Goal: Information Seeking & Learning: Check status

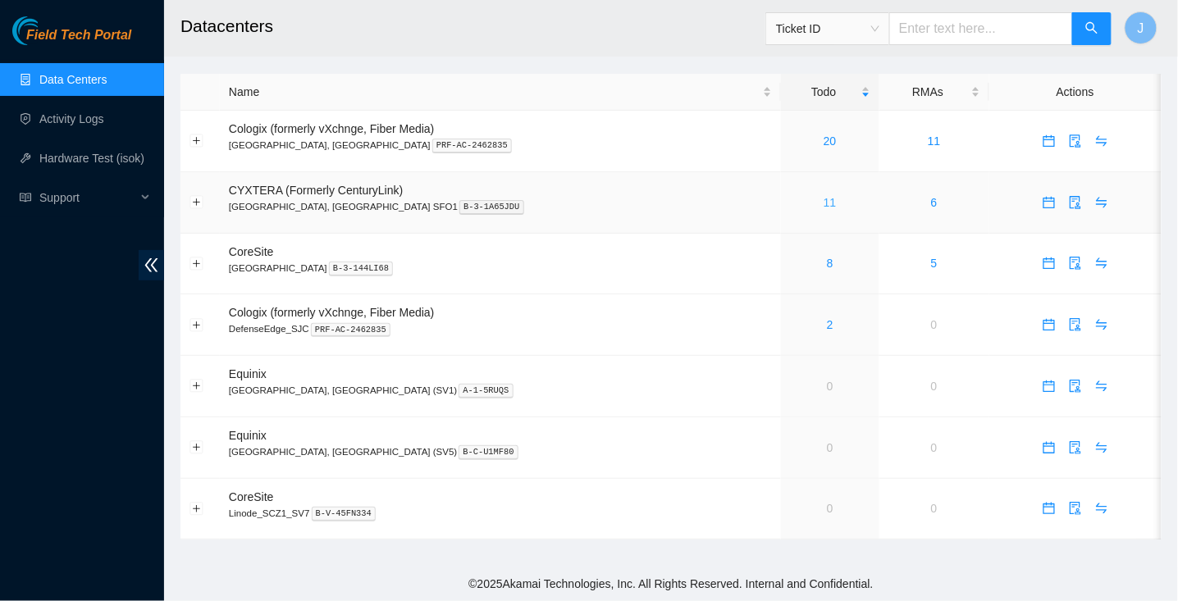
click at [824, 201] on link "11" at bounding box center [830, 202] width 13 height 13
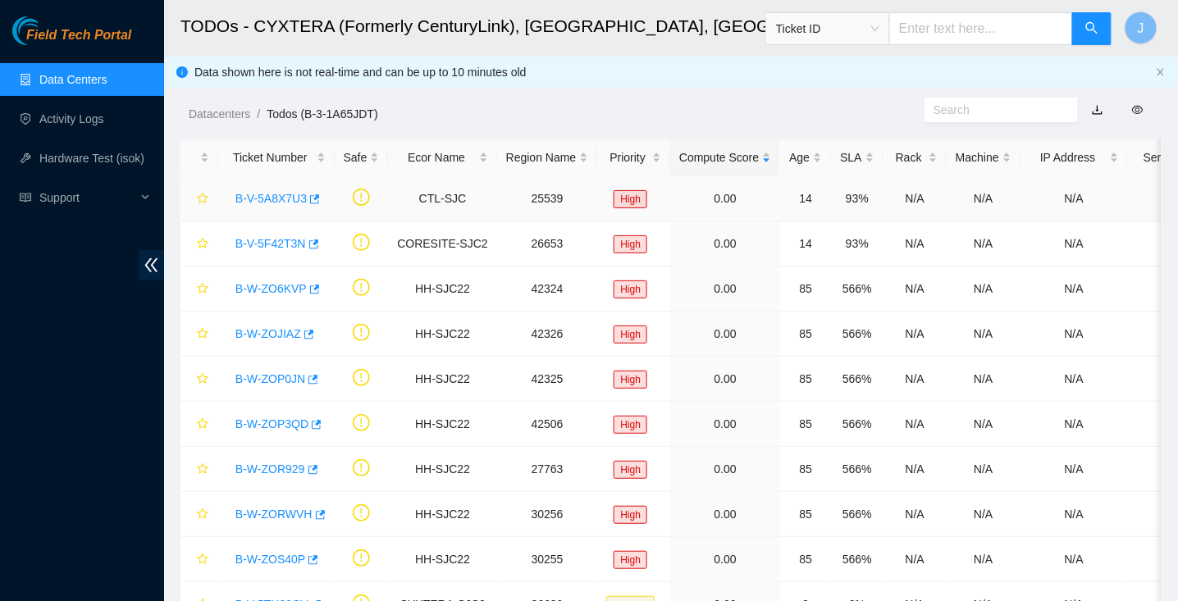
click at [270, 195] on link "B-V-5A8X7U3" at bounding box center [270, 198] width 71 height 13
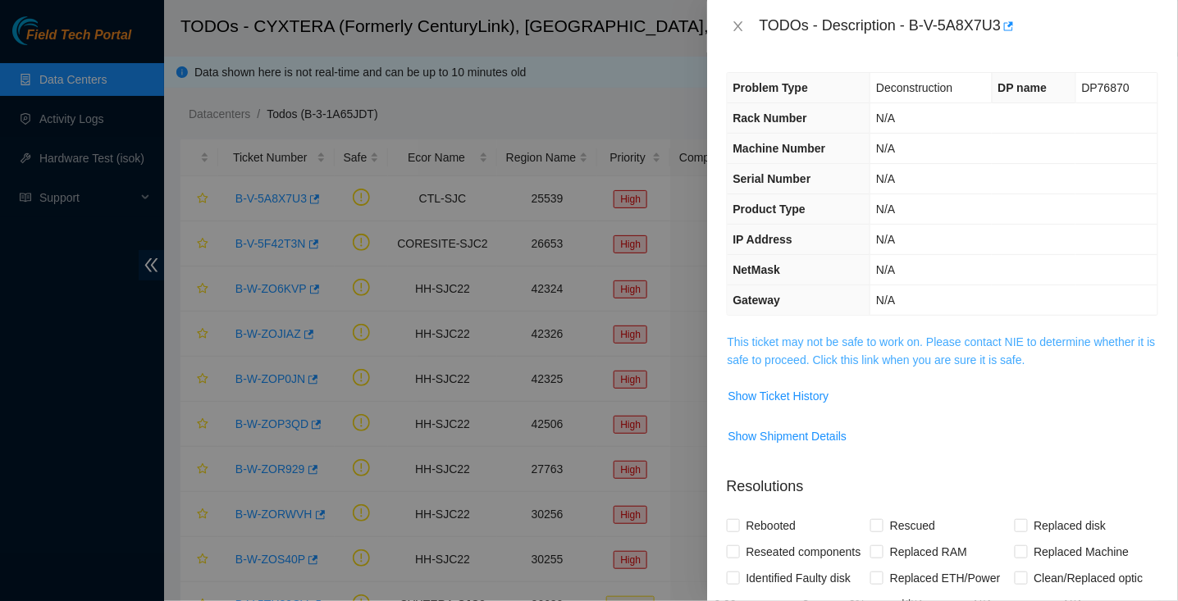
click at [814, 340] on link "This ticket may not be safe to work on. Please contact NIE to determine whether…" at bounding box center [942, 351] width 428 height 31
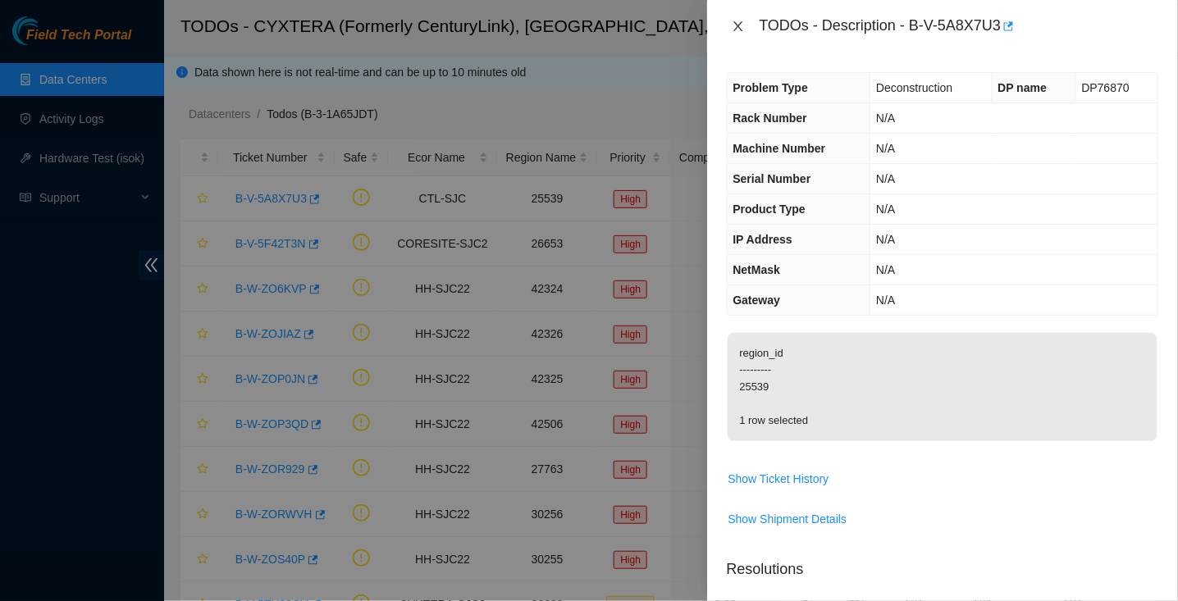
click at [738, 26] on icon "close" at bounding box center [737, 26] width 9 height 10
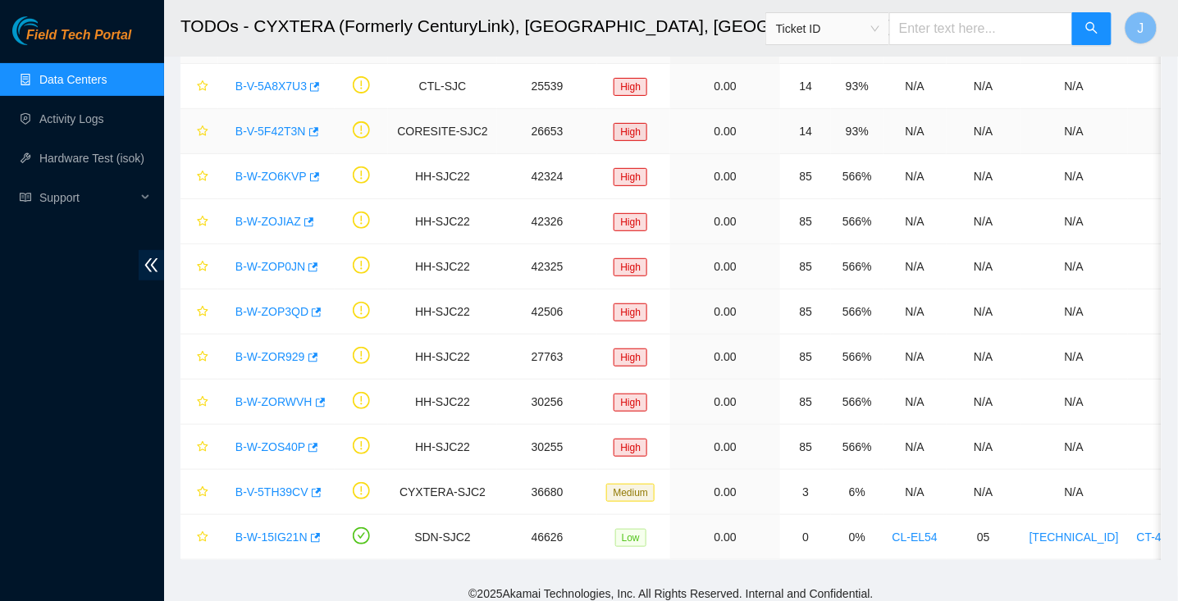
scroll to position [117, 0]
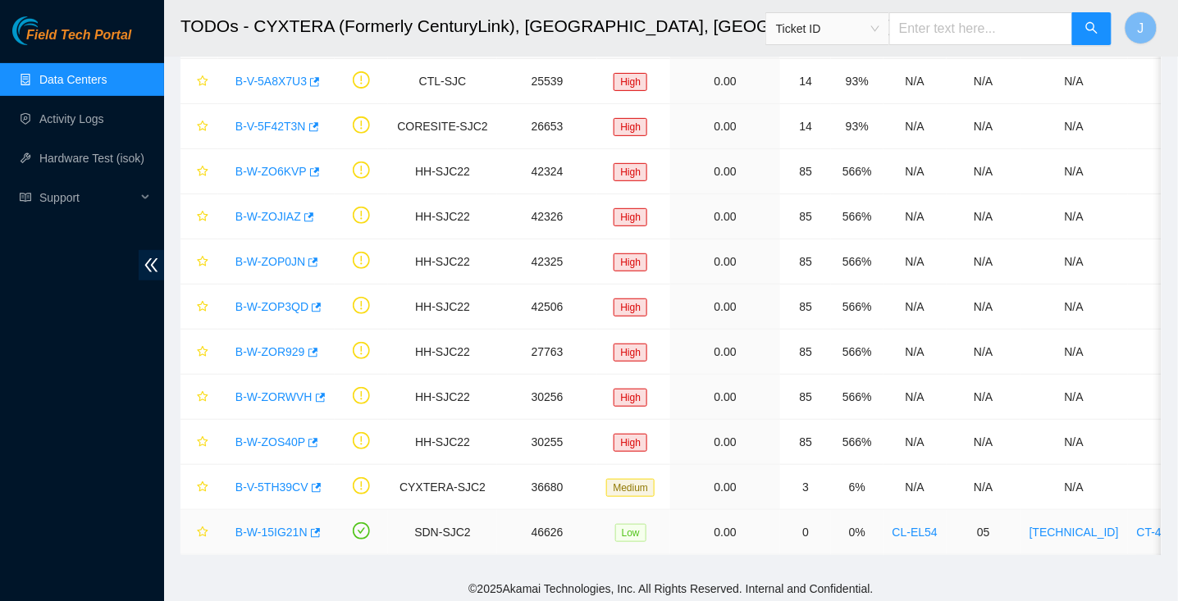
click at [258, 527] on link "B-W-15IG21N" at bounding box center [271, 532] width 72 height 13
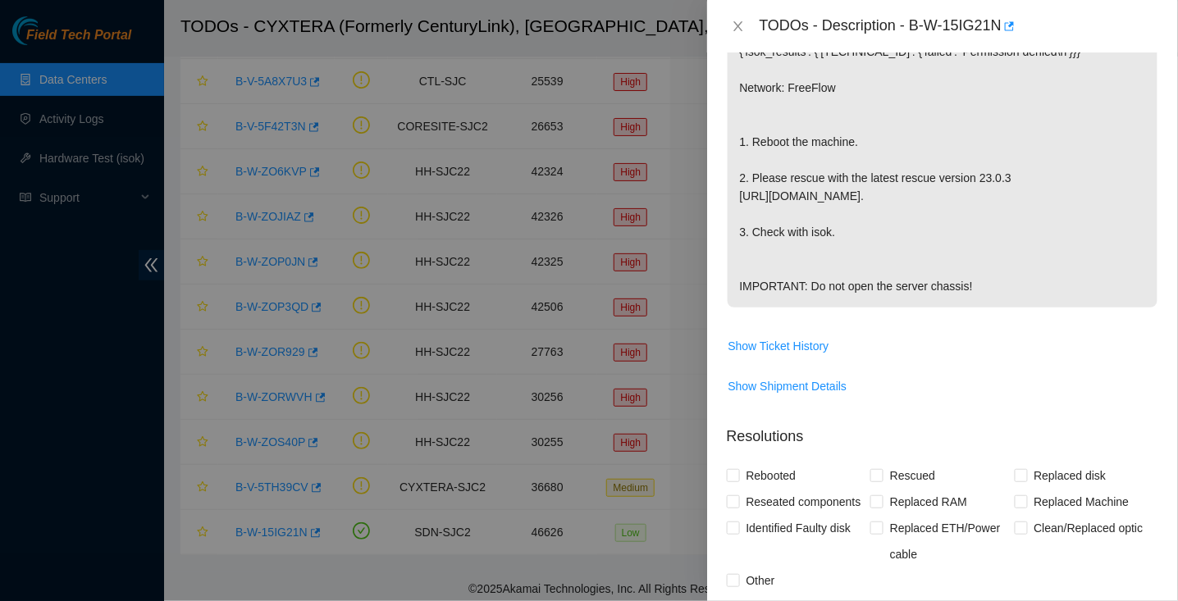
scroll to position [0, 0]
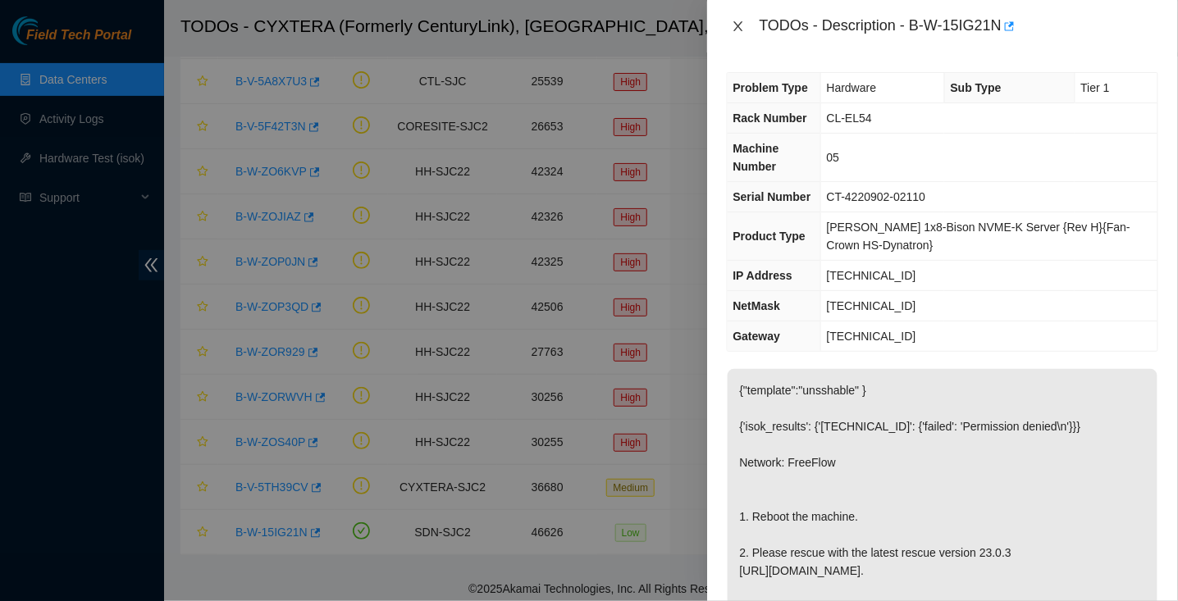
click at [746, 24] on button "Close" at bounding box center [738, 27] width 23 height 16
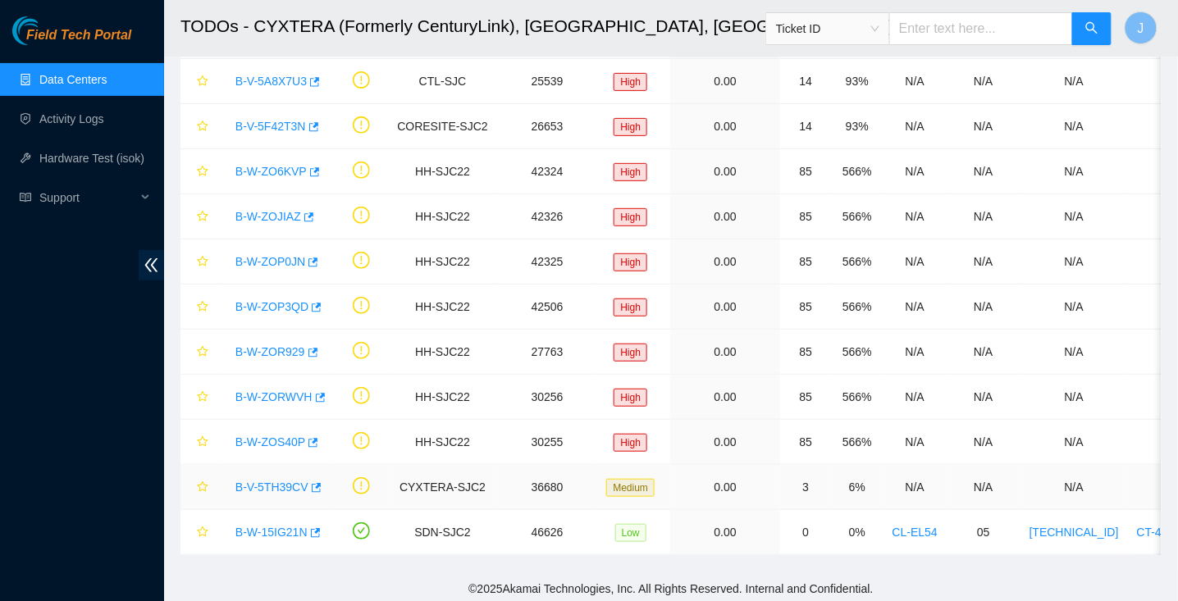
click at [279, 486] on link "B-V-5TH39CV" at bounding box center [271, 487] width 73 height 13
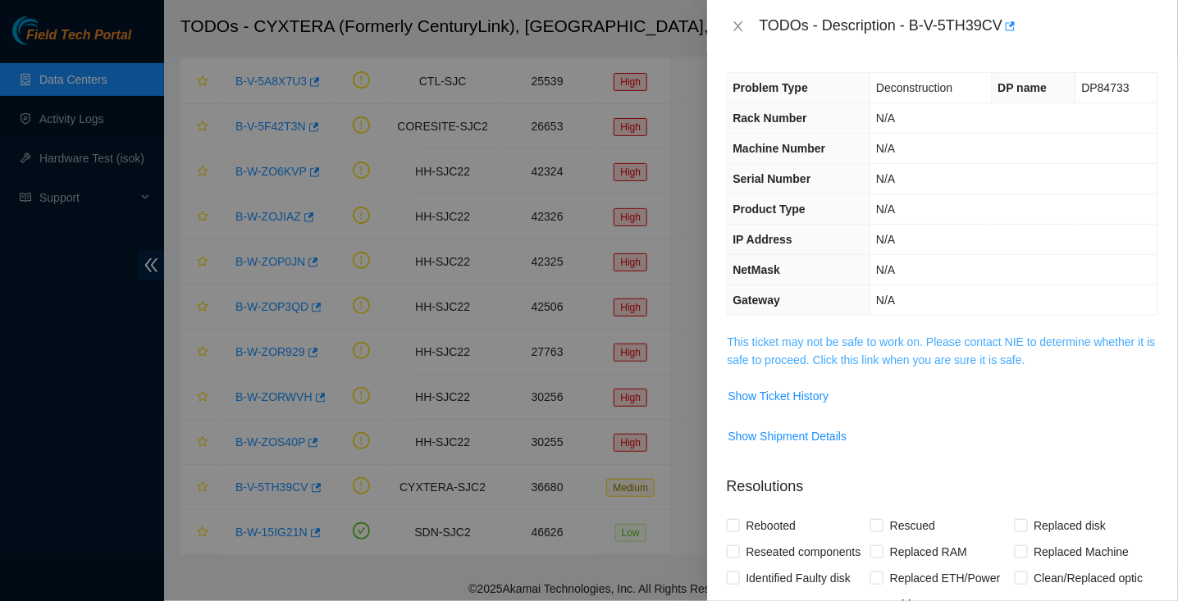
click at [786, 353] on link "This ticket may not be safe to work on. Please contact NIE to determine whether…" at bounding box center [942, 351] width 428 height 31
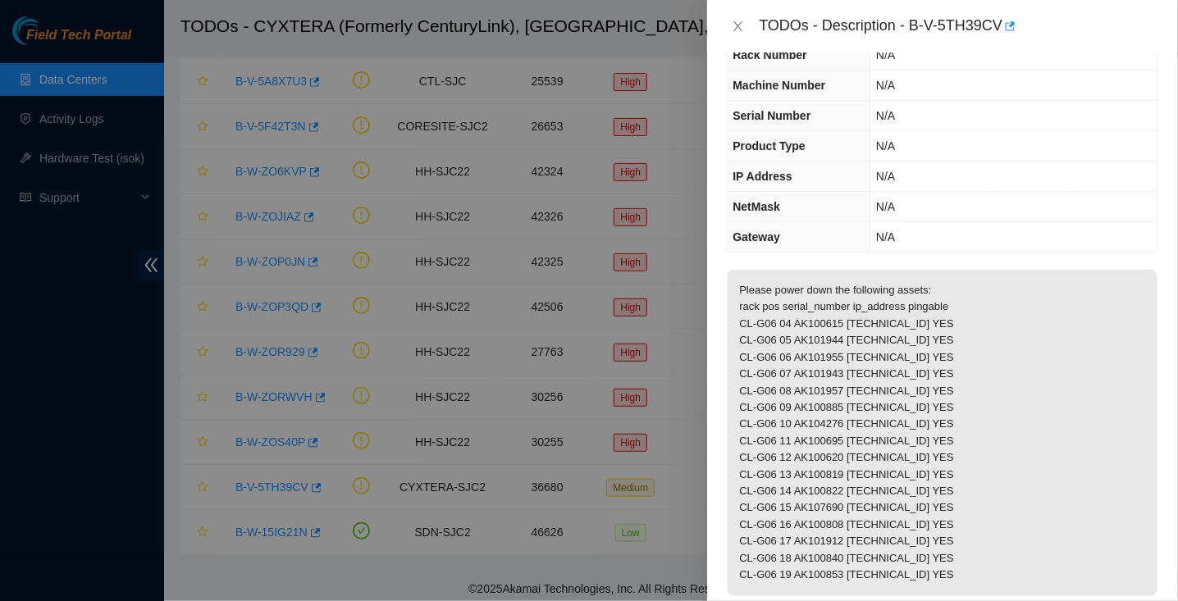
scroll to position [55, 0]
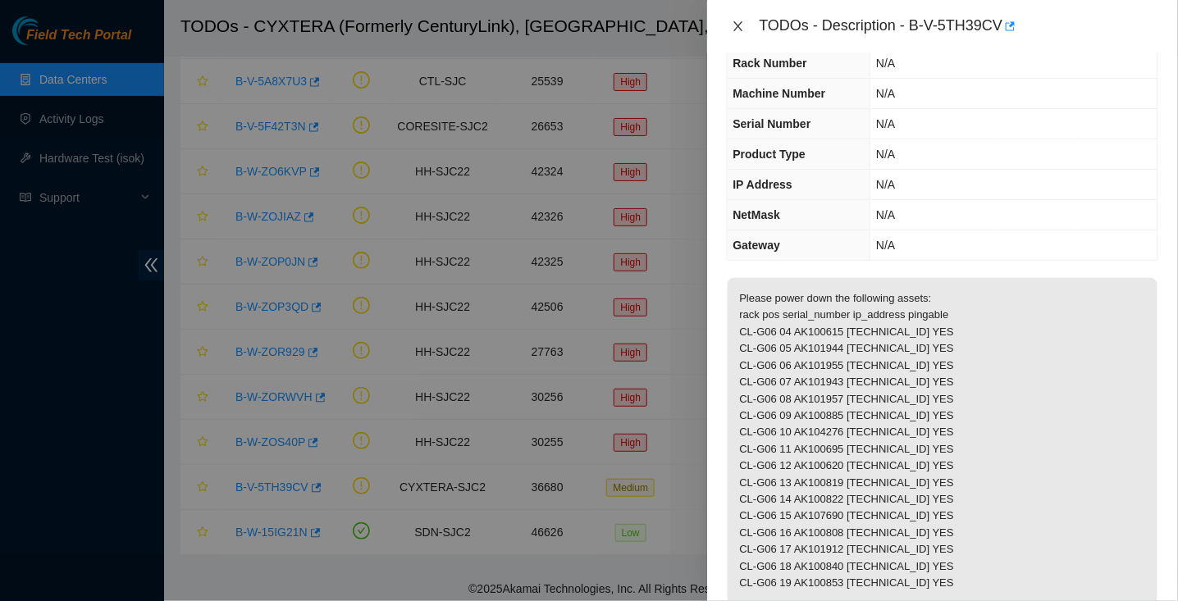
click at [734, 29] on icon "close" at bounding box center [738, 26] width 13 height 13
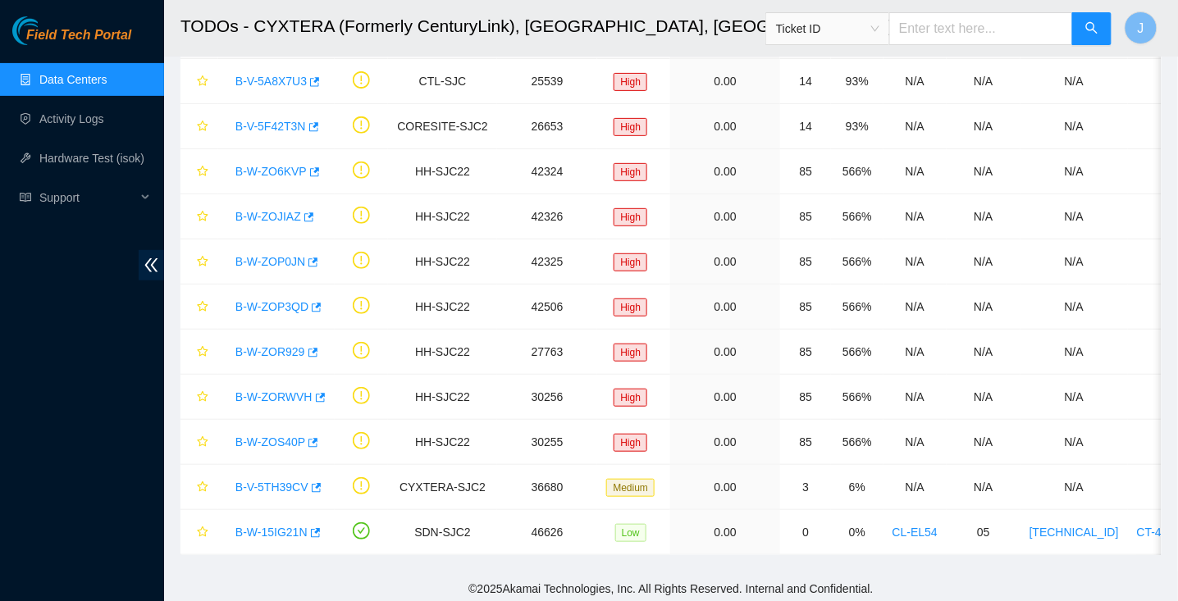
scroll to position [73, 0]
click at [295, 482] on link "B-V-5TH39CV" at bounding box center [271, 487] width 73 height 13
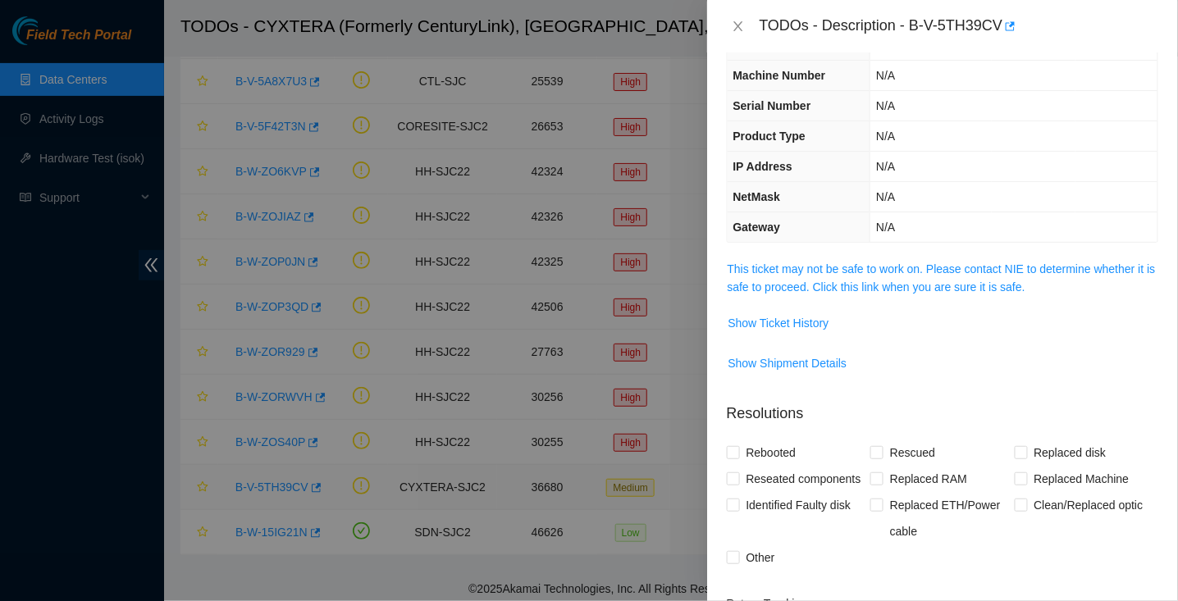
scroll to position [55, 0]
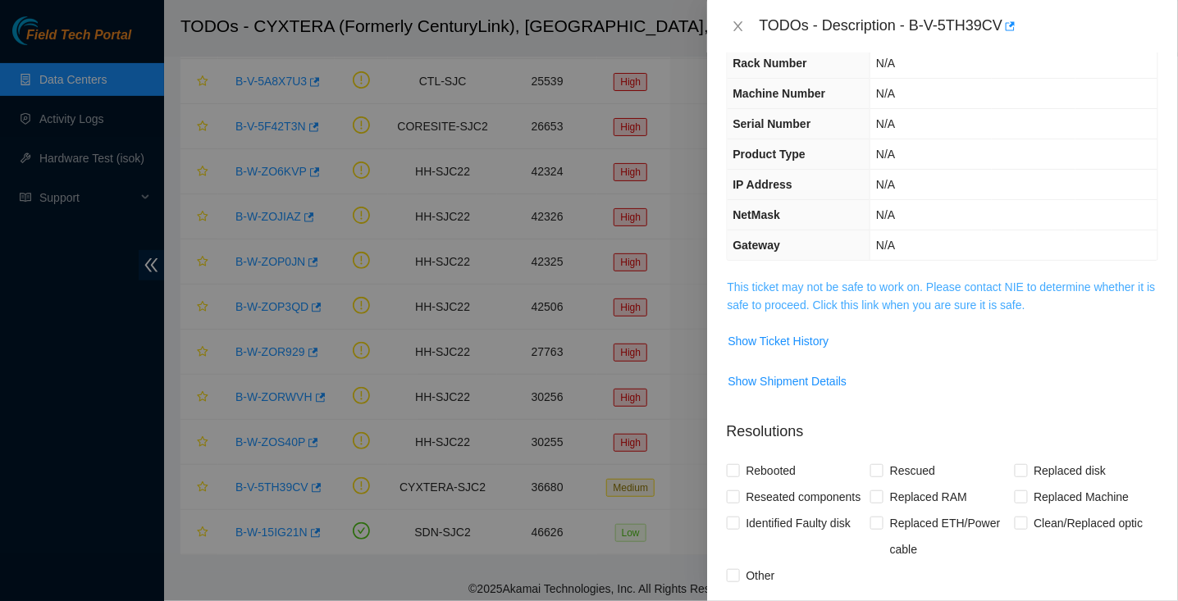
click at [791, 301] on link "This ticket may not be safe to work on. Please contact NIE to determine whether…" at bounding box center [942, 296] width 428 height 31
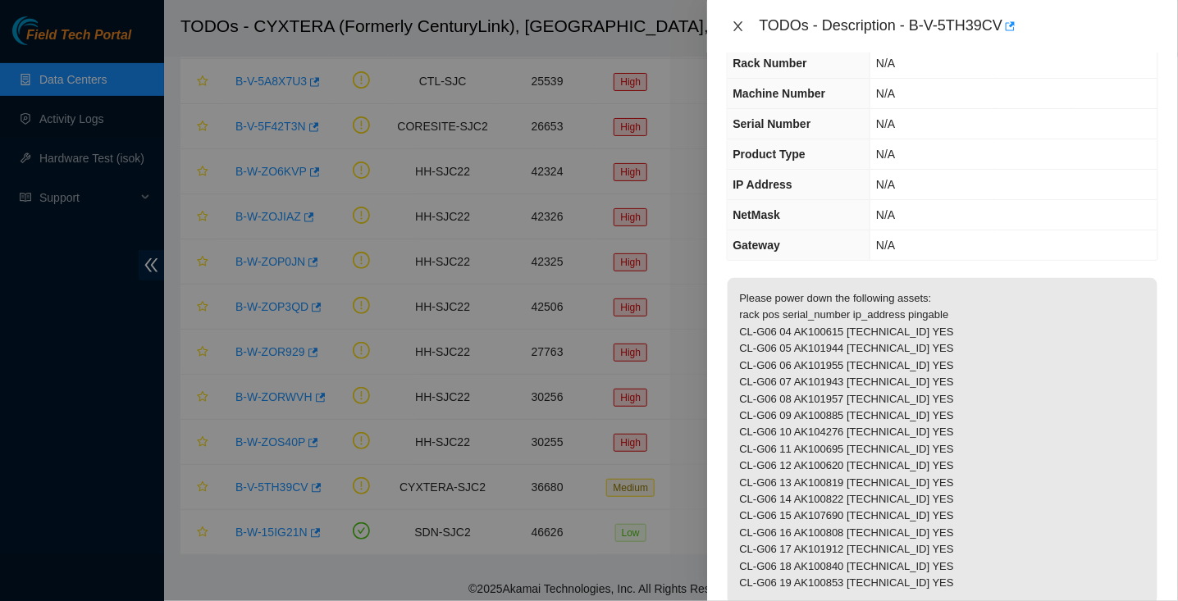
click at [738, 25] on icon "close" at bounding box center [737, 26] width 9 height 10
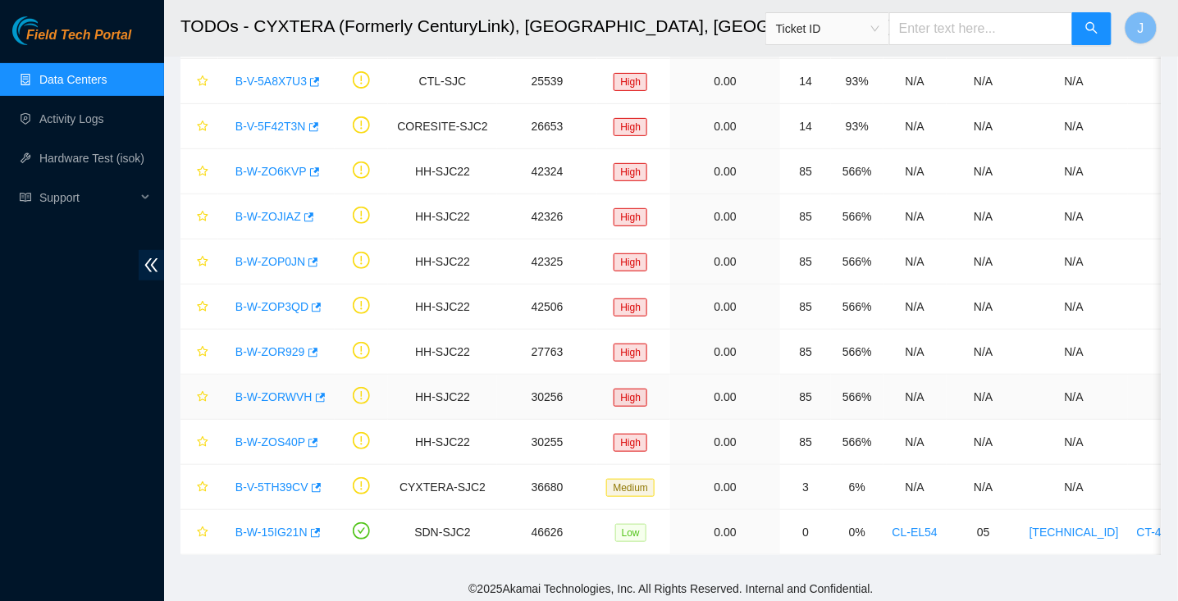
scroll to position [73, 0]
click at [269, 436] on link "B-W-ZOS40P" at bounding box center [270, 442] width 70 height 13
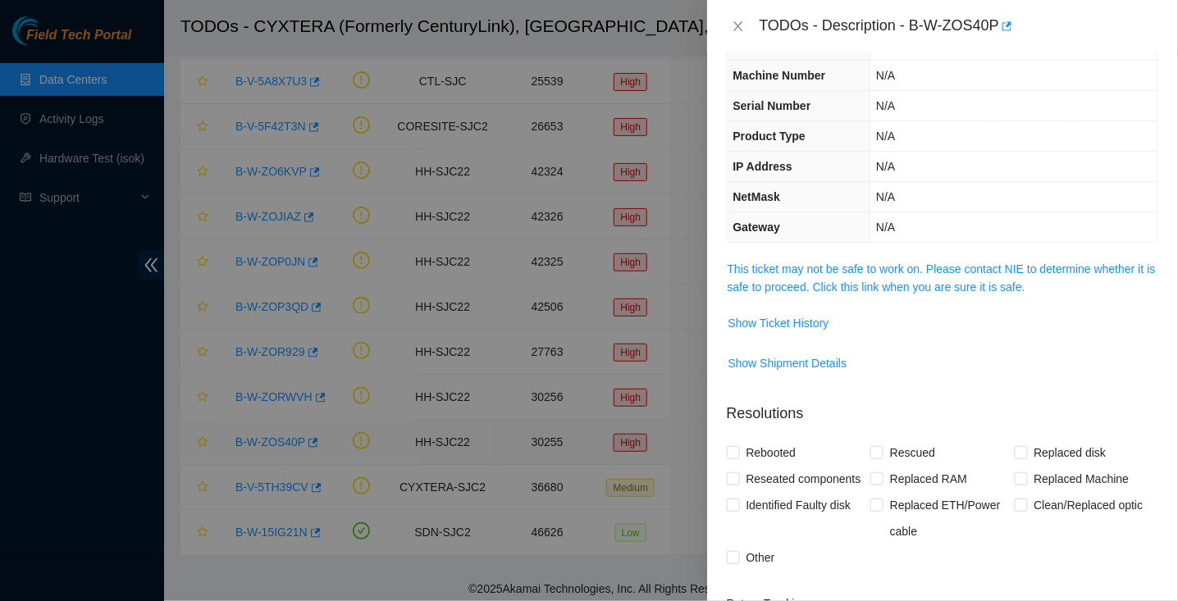
scroll to position [55, 0]
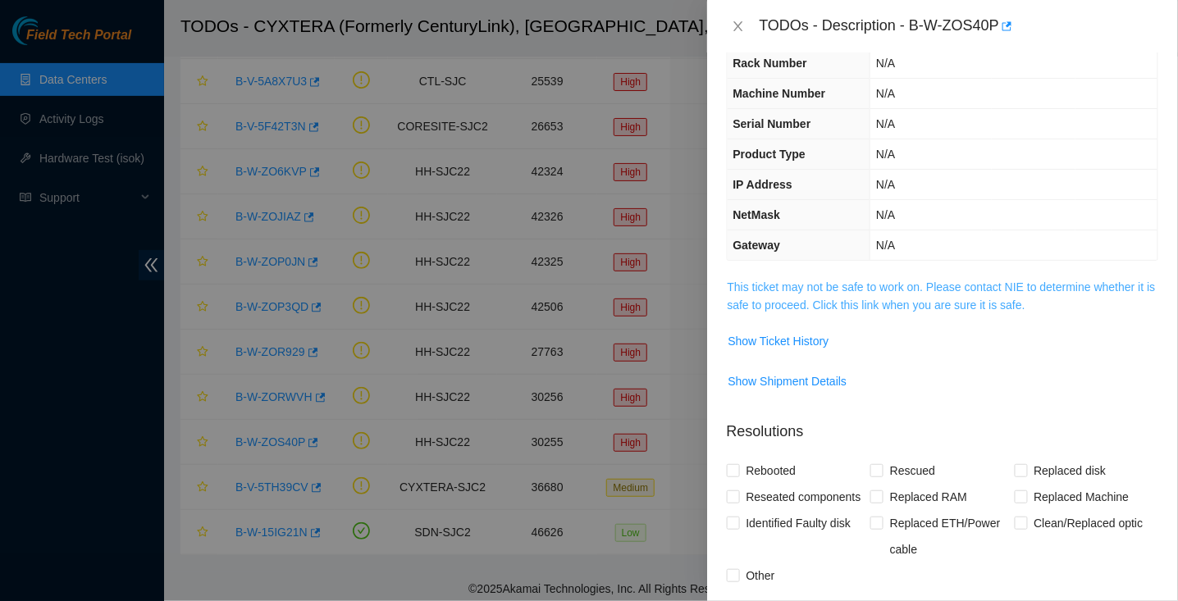
click at [811, 289] on link "This ticket may not be safe to work on. Please contact NIE to determine whether…" at bounding box center [942, 296] width 428 height 31
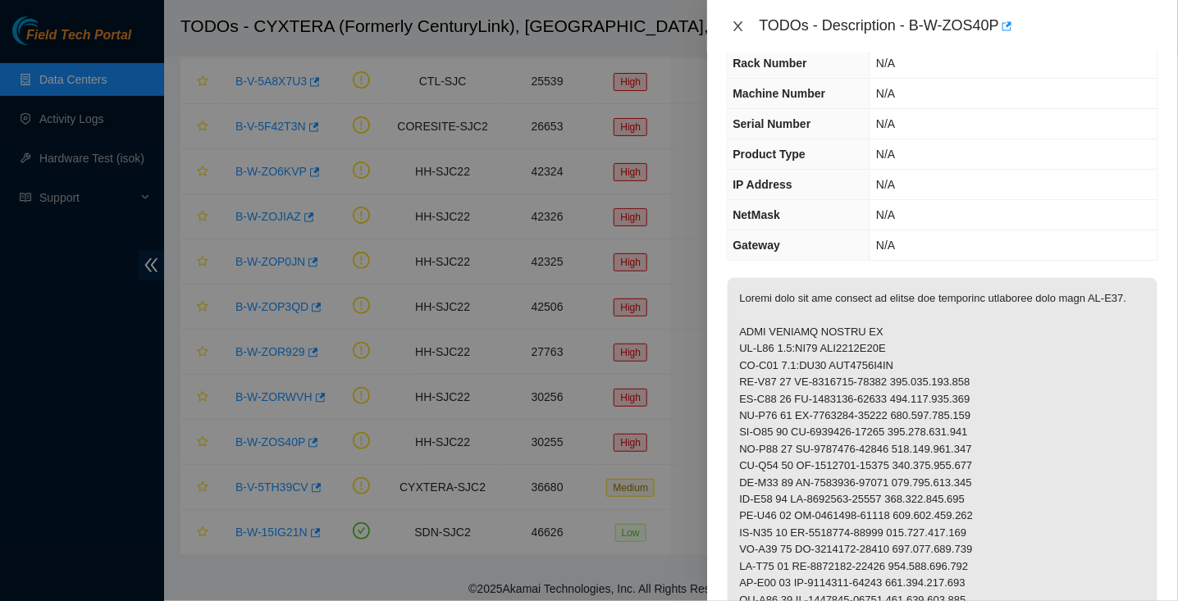
click at [742, 27] on icon "close" at bounding box center [738, 26] width 13 height 13
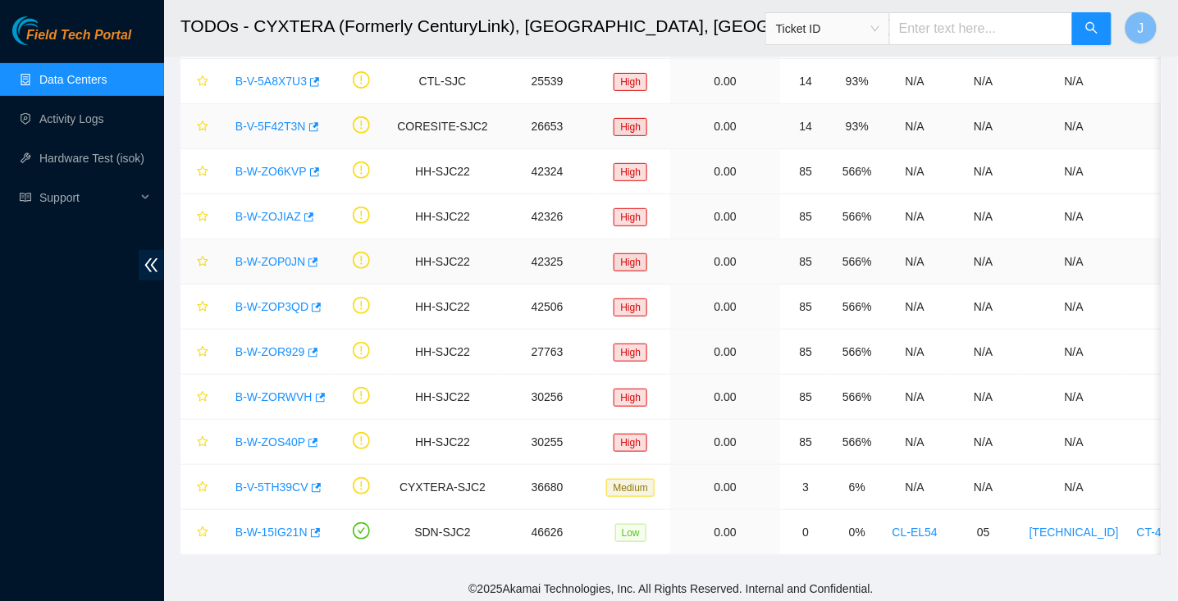
scroll to position [73, 0]
click at [277, 392] on link "B-W-ZORWVH" at bounding box center [273, 396] width 77 height 13
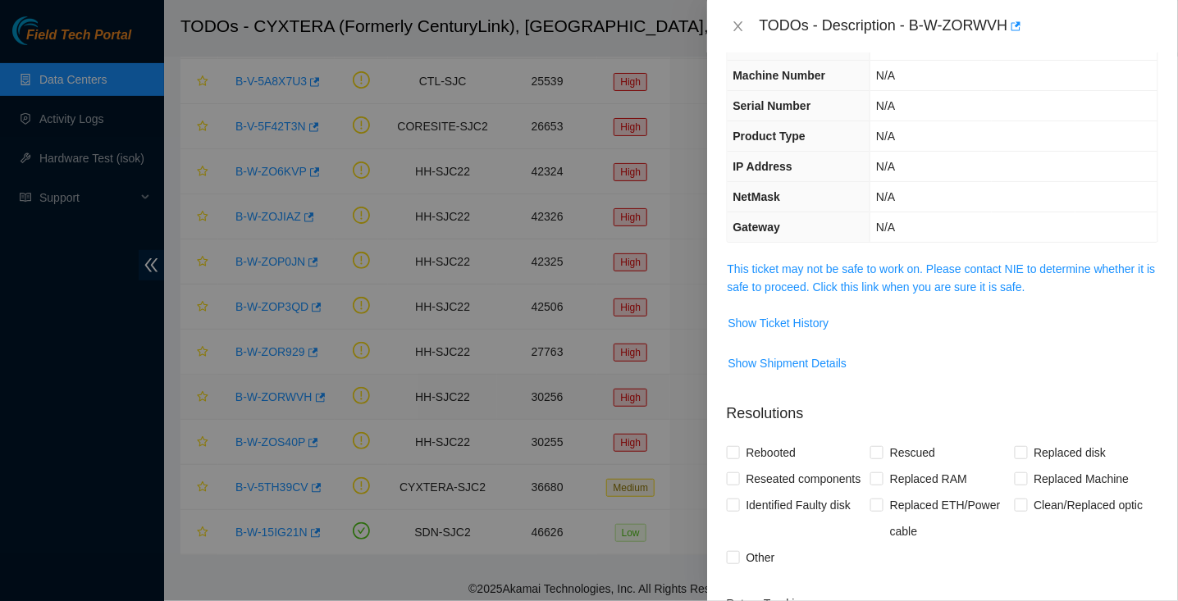
scroll to position [55, 0]
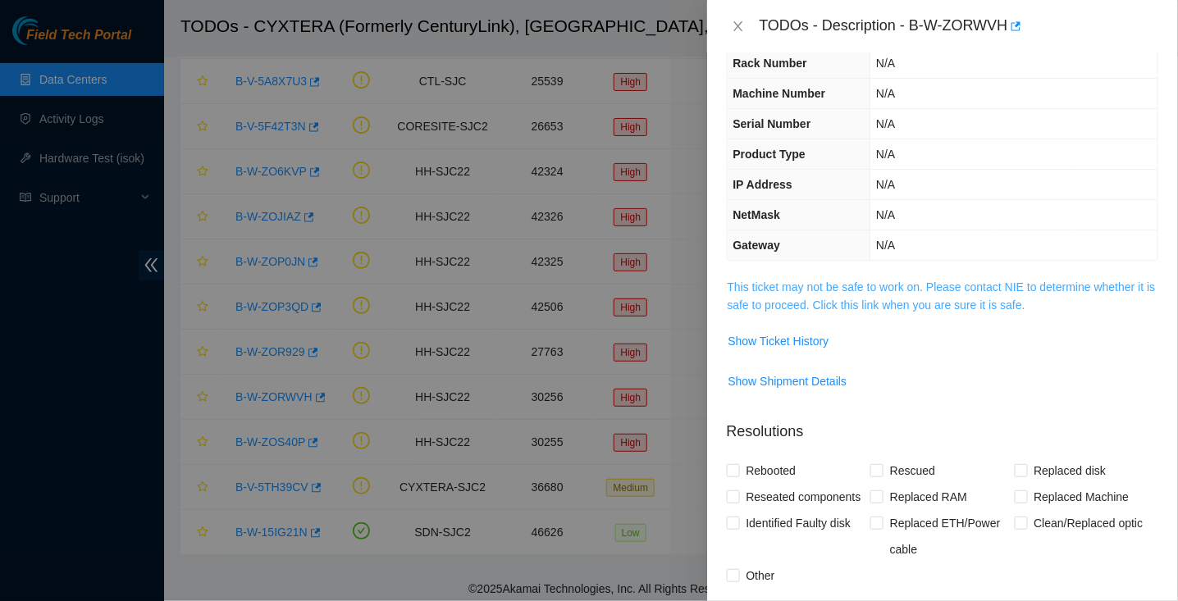
click at [751, 285] on link "This ticket may not be safe to work on. Please contact NIE to determine whether…" at bounding box center [942, 296] width 428 height 31
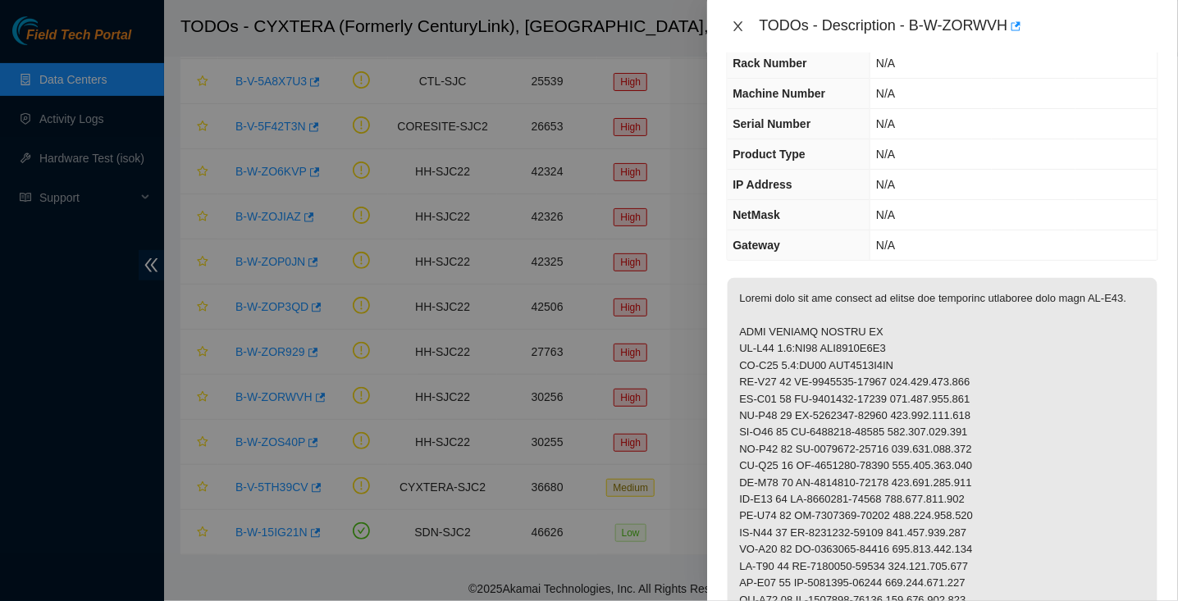
click at [738, 31] on icon "close" at bounding box center [738, 26] width 13 height 13
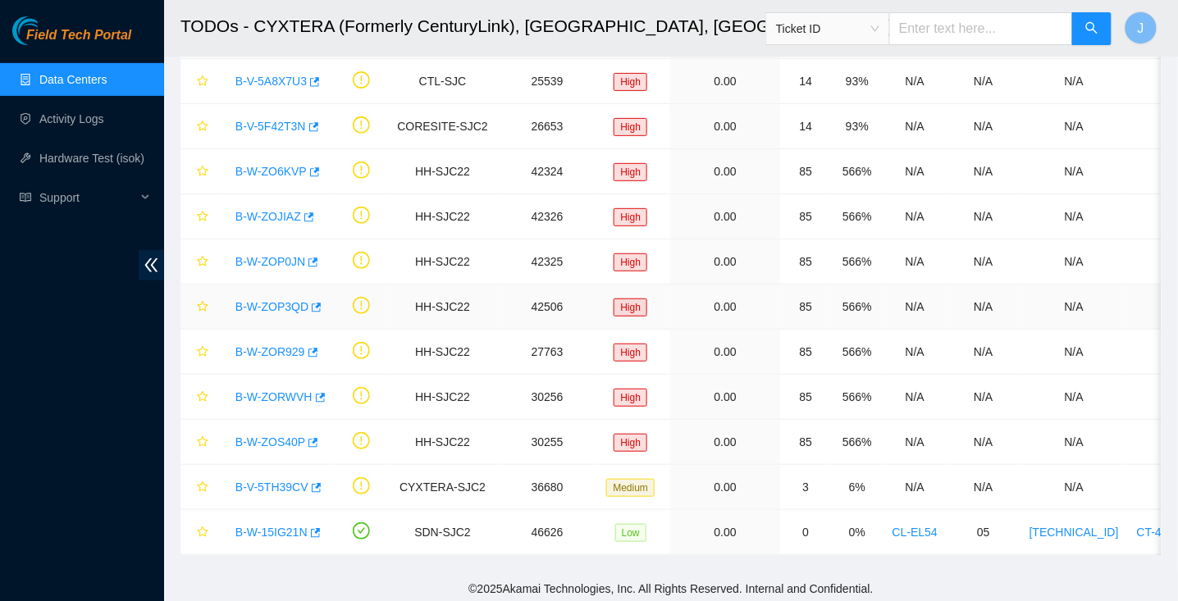
scroll to position [73, 0]
click at [282, 348] on link "B-W-ZOR929" at bounding box center [270, 351] width 70 height 13
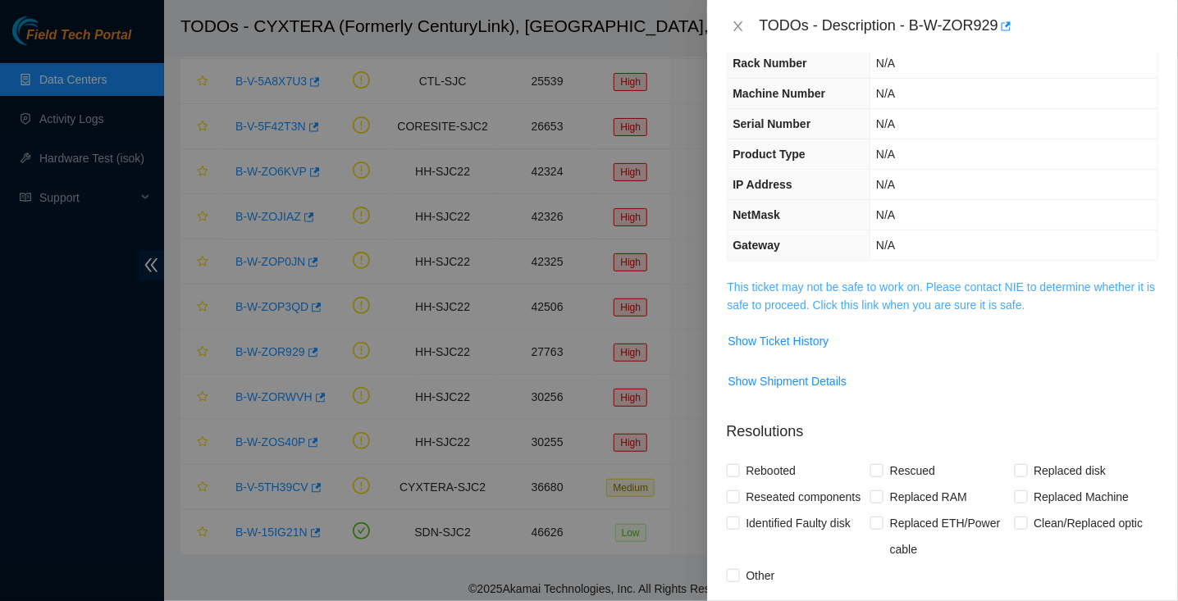
click at [873, 299] on link "This ticket may not be safe to work on. Please contact NIE to determine whether…" at bounding box center [942, 296] width 428 height 31
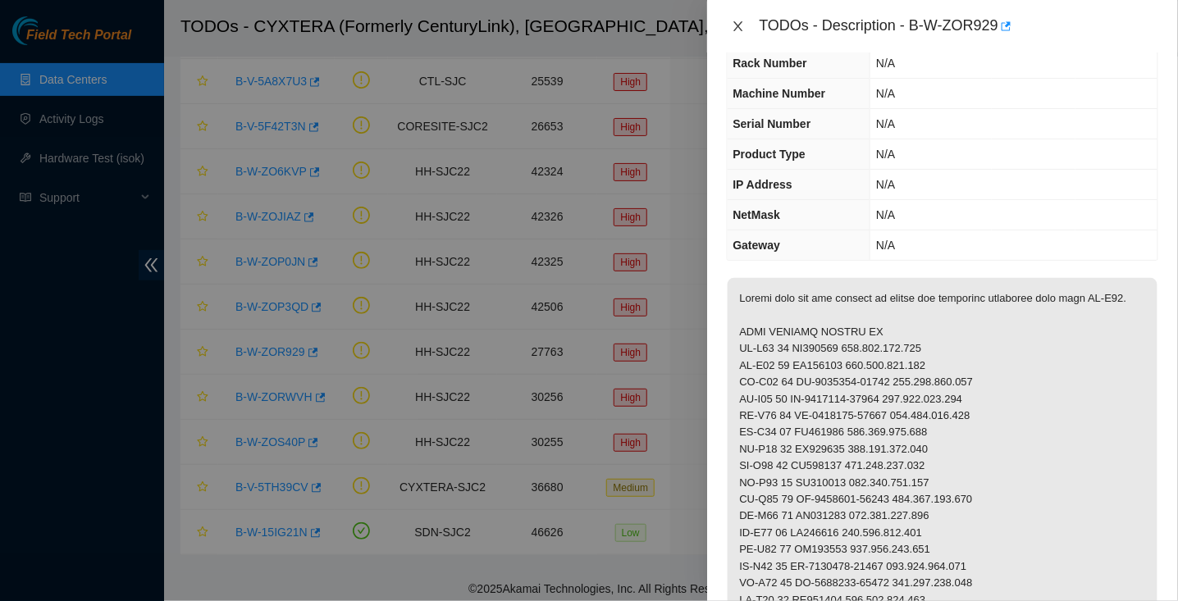
click at [743, 30] on icon "close" at bounding box center [738, 26] width 13 height 13
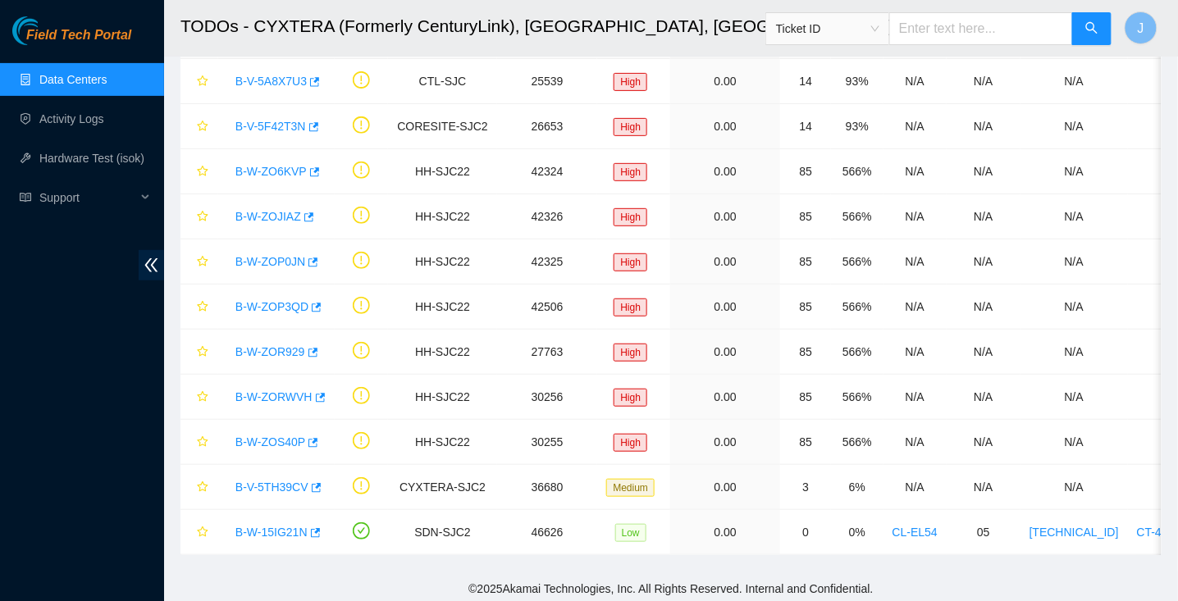
scroll to position [73, 0]
click at [281, 300] on link "B-W-ZOP3QD" at bounding box center [271, 306] width 73 height 13
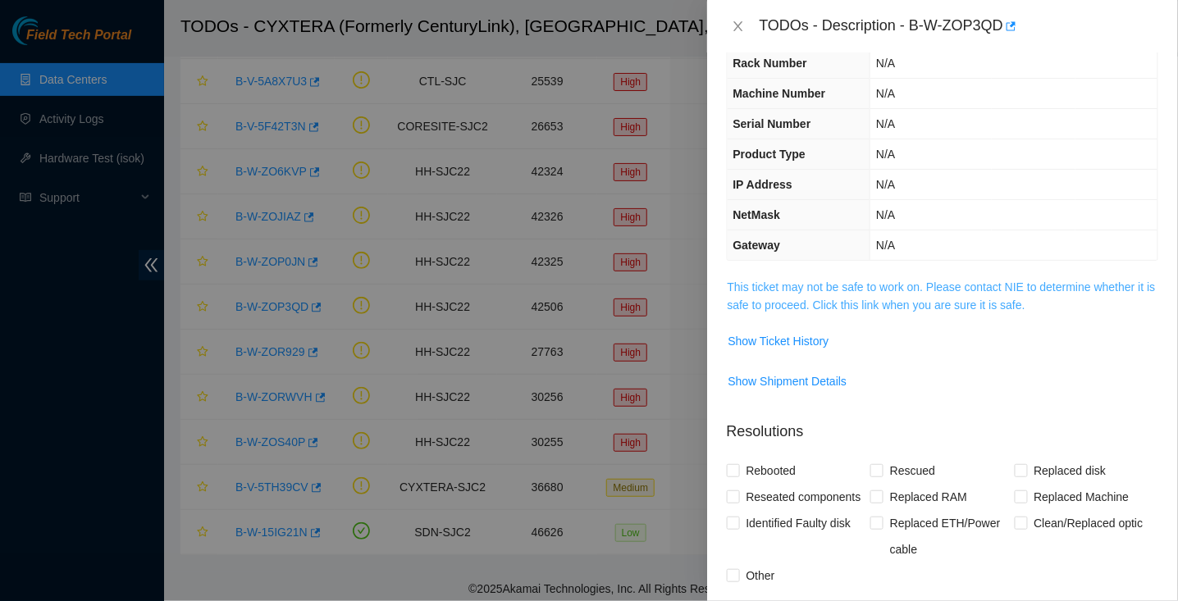
click at [868, 281] on link "This ticket may not be safe to work on. Please contact NIE to determine whether…" at bounding box center [942, 296] width 428 height 31
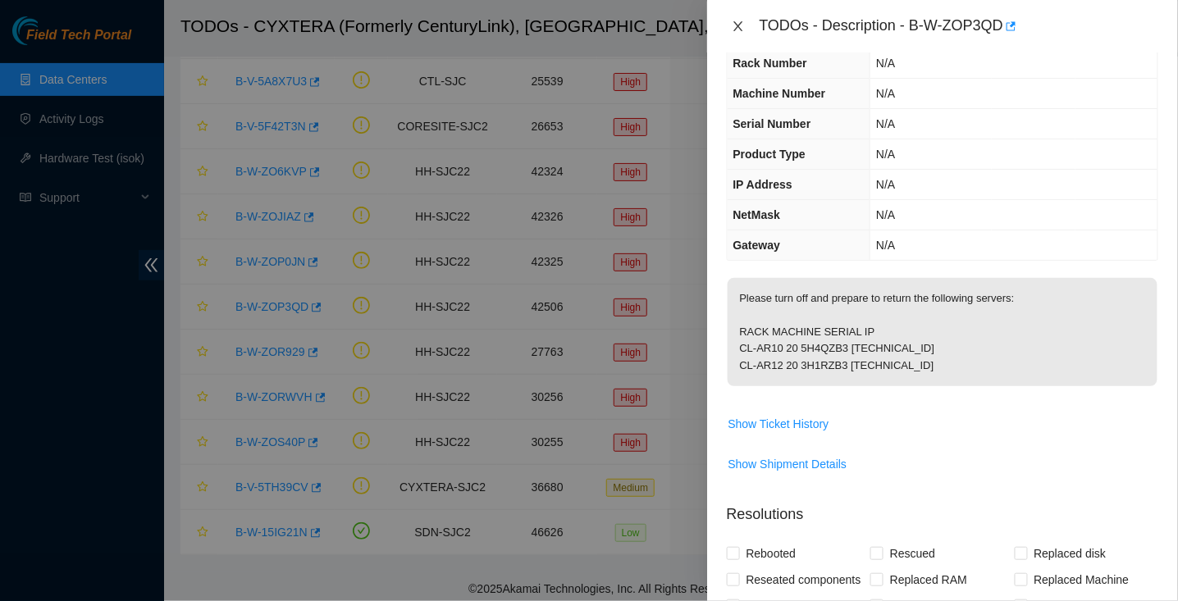
click at [739, 27] on icon "close" at bounding box center [737, 26] width 9 height 10
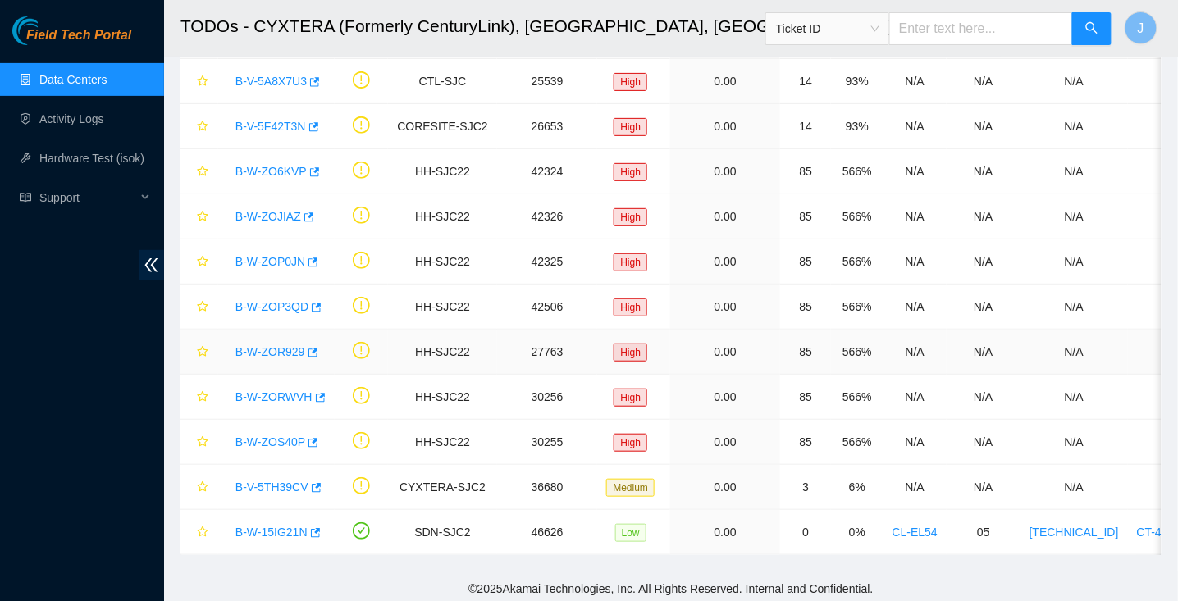
scroll to position [73, 0]
click at [278, 265] on link "B-W-ZOP0JN" at bounding box center [270, 261] width 70 height 13
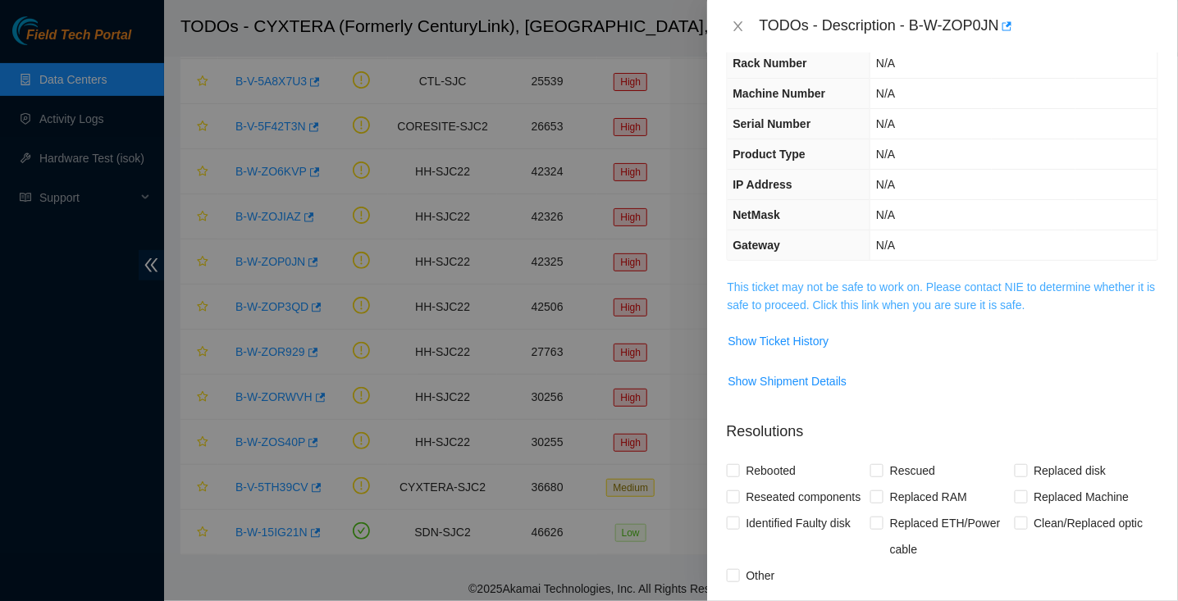
click at [782, 283] on link "This ticket may not be safe to work on. Please contact NIE to determine whether…" at bounding box center [942, 296] width 428 height 31
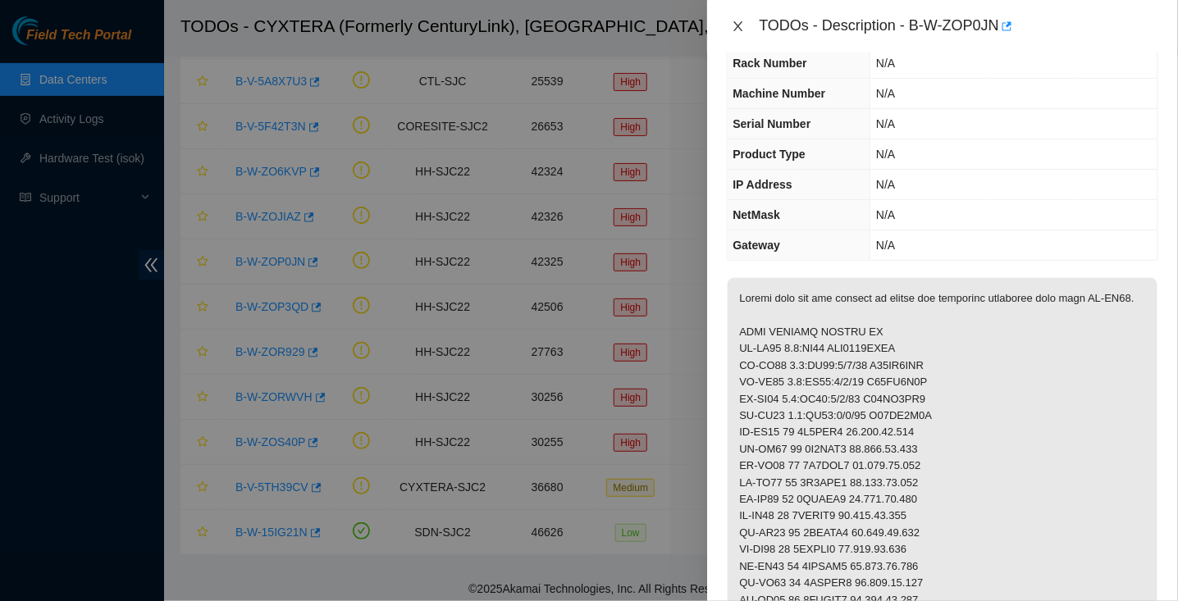
click at [738, 32] on icon "close" at bounding box center [738, 26] width 13 height 13
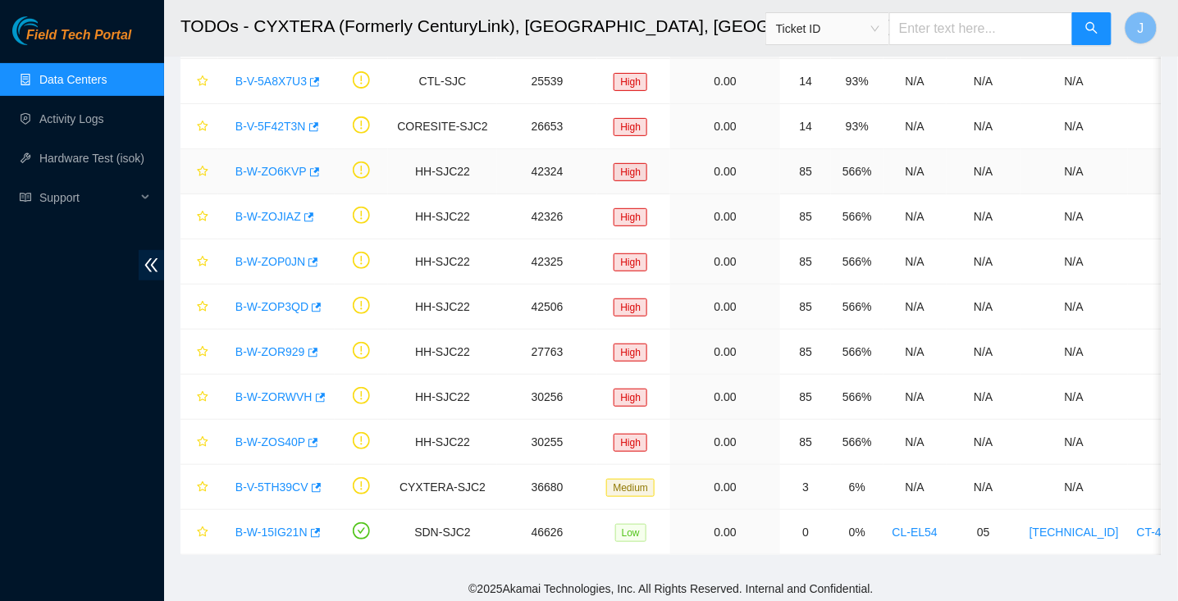
scroll to position [73, 0]
click at [256, 214] on link "B-W-ZOJIAZ" at bounding box center [268, 216] width 66 height 13
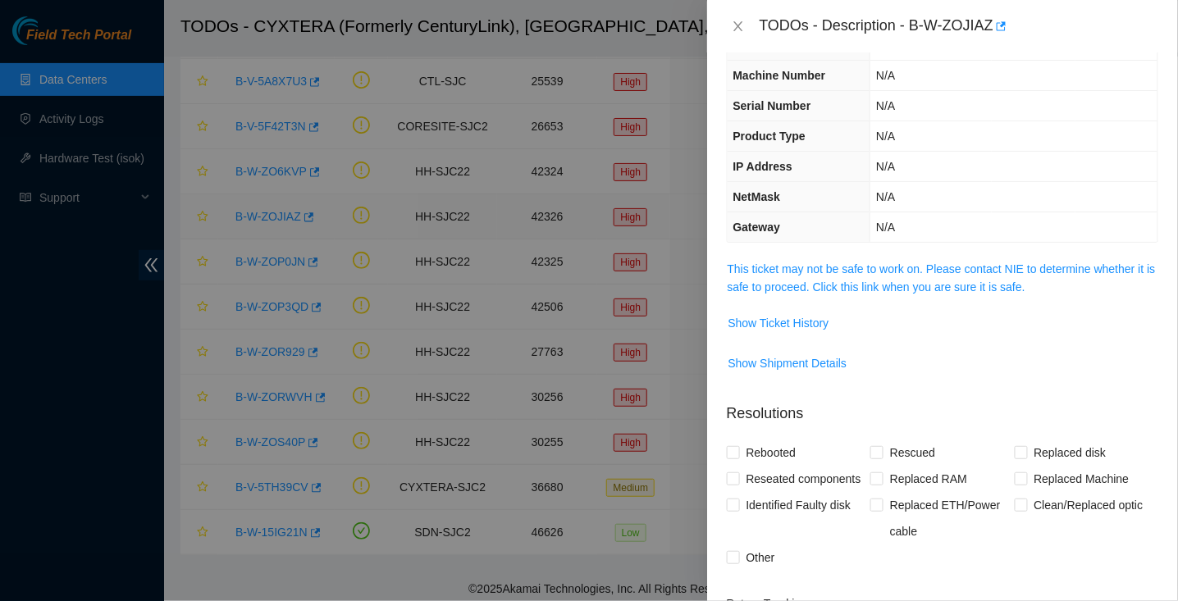
scroll to position [55, 0]
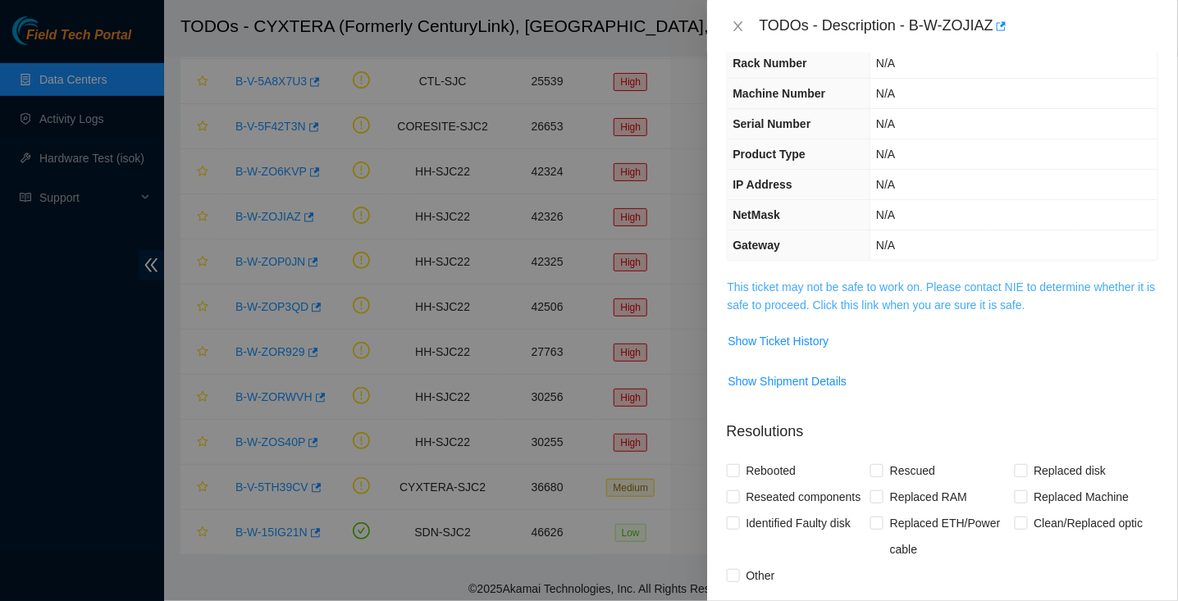
click at [777, 304] on link "This ticket may not be safe to work on. Please contact NIE to determine whether…" at bounding box center [942, 296] width 428 height 31
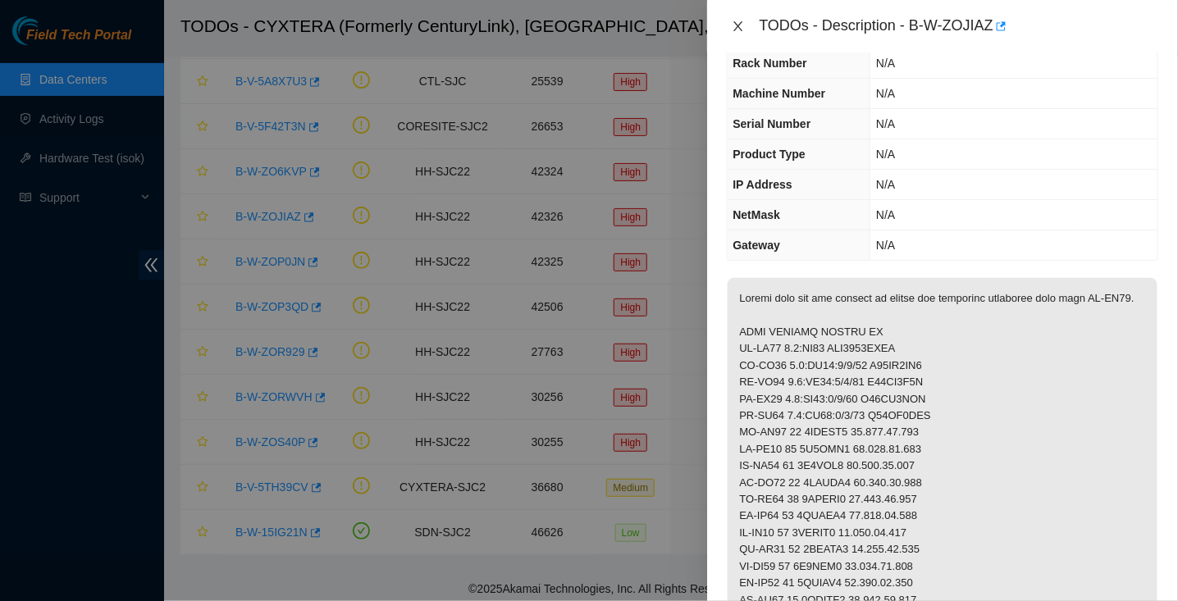
click at [733, 22] on icon "close" at bounding box center [738, 26] width 13 height 13
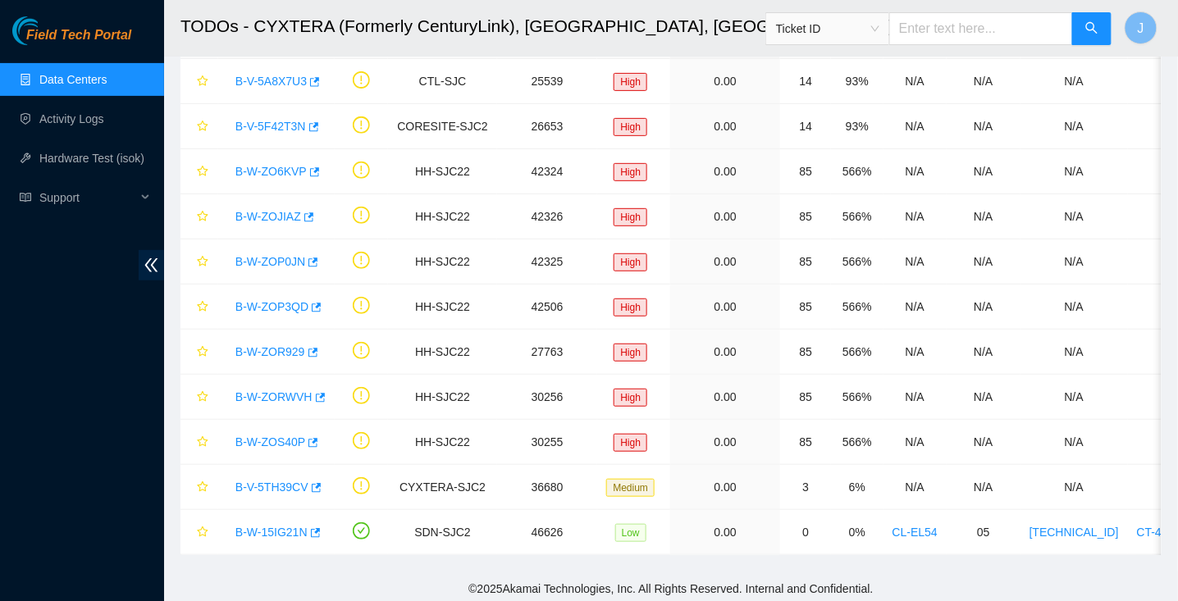
scroll to position [73, 0]
click at [279, 174] on link "B-W-ZO6KVP" at bounding box center [270, 171] width 71 height 13
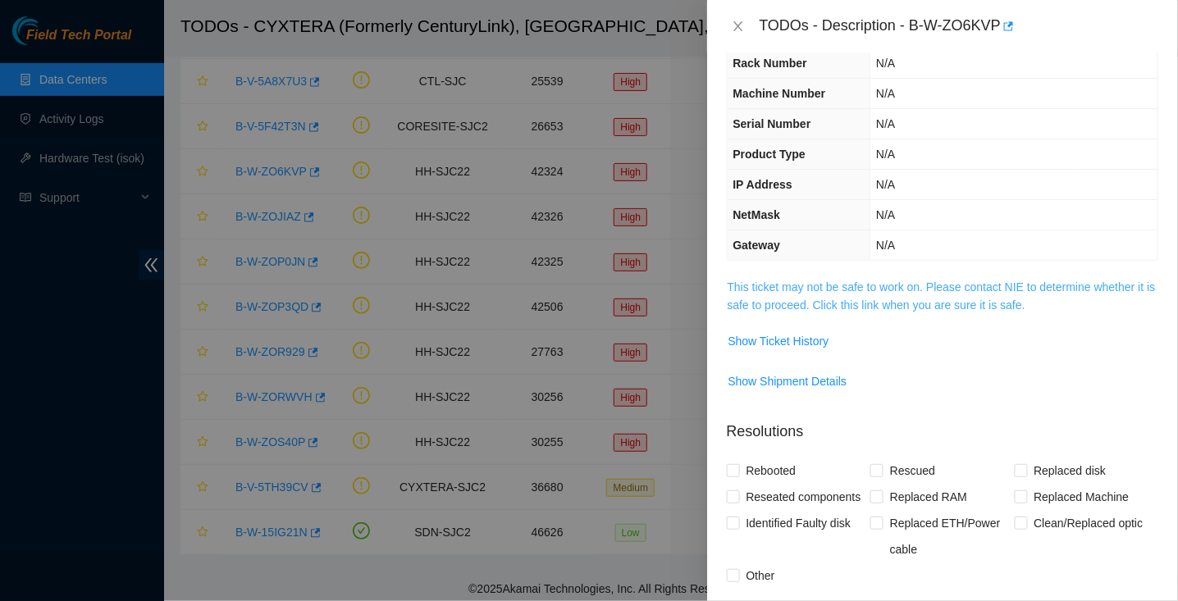
click at [744, 281] on link "This ticket may not be safe to work on. Please contact NIE to determine whether…" at bounding box center [942, 296] width 428 height 31
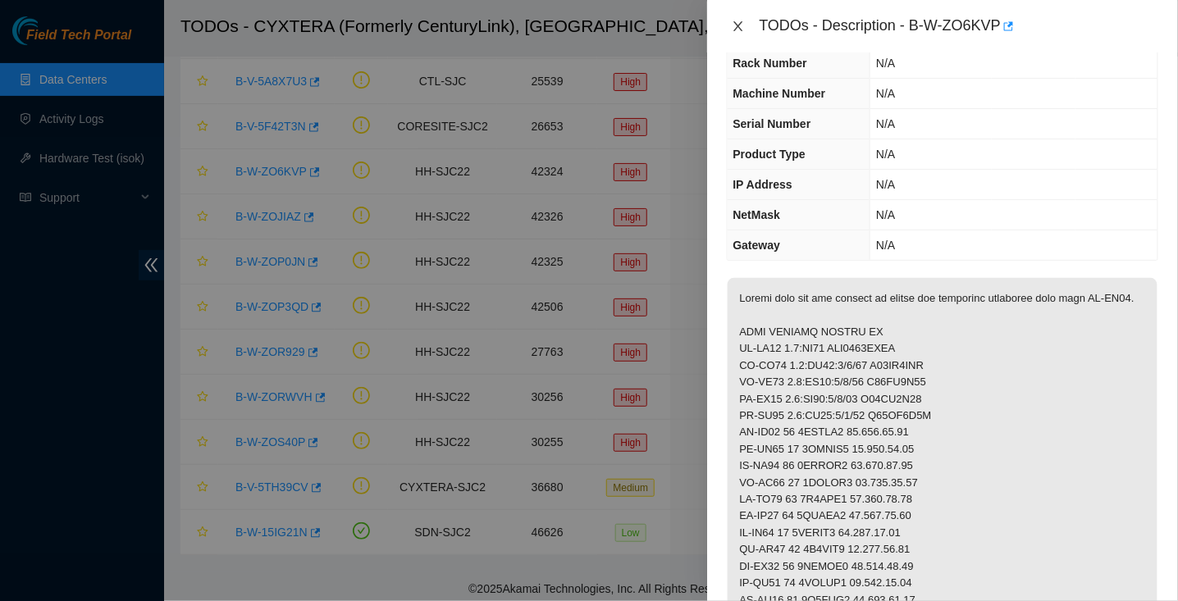
click at [738, 26] on icon "close" at bounding box center [737, 26] width 9 height 10
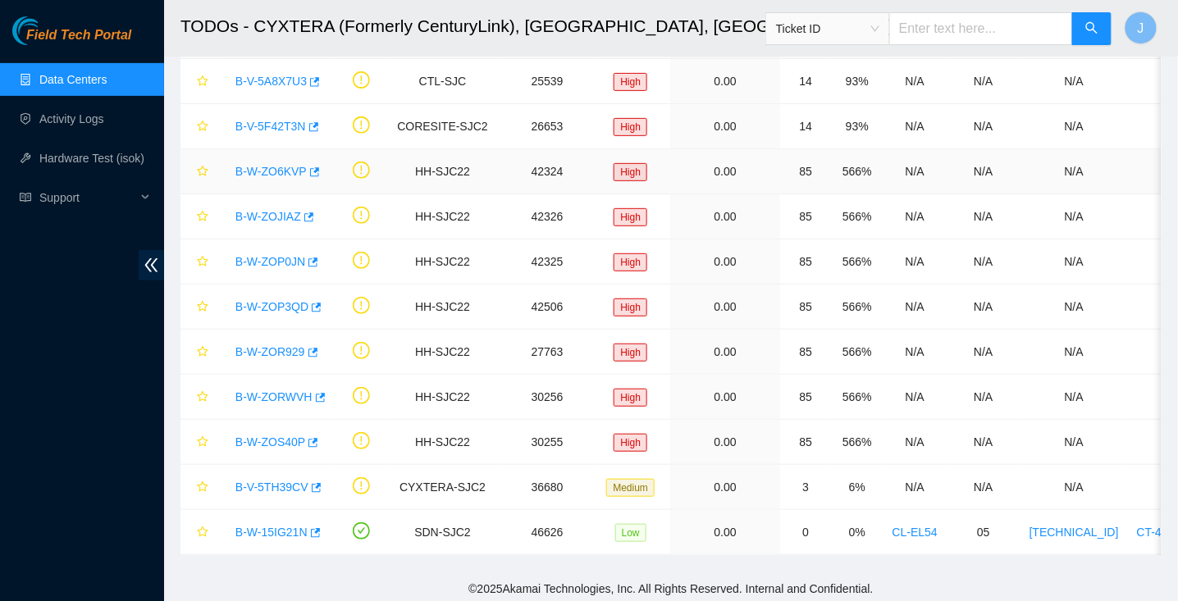
scroll to position [73, 0]
click at [276, 130] on link "B-V-5F42T3N" at bounding box center [270, 126] width 71 height 13
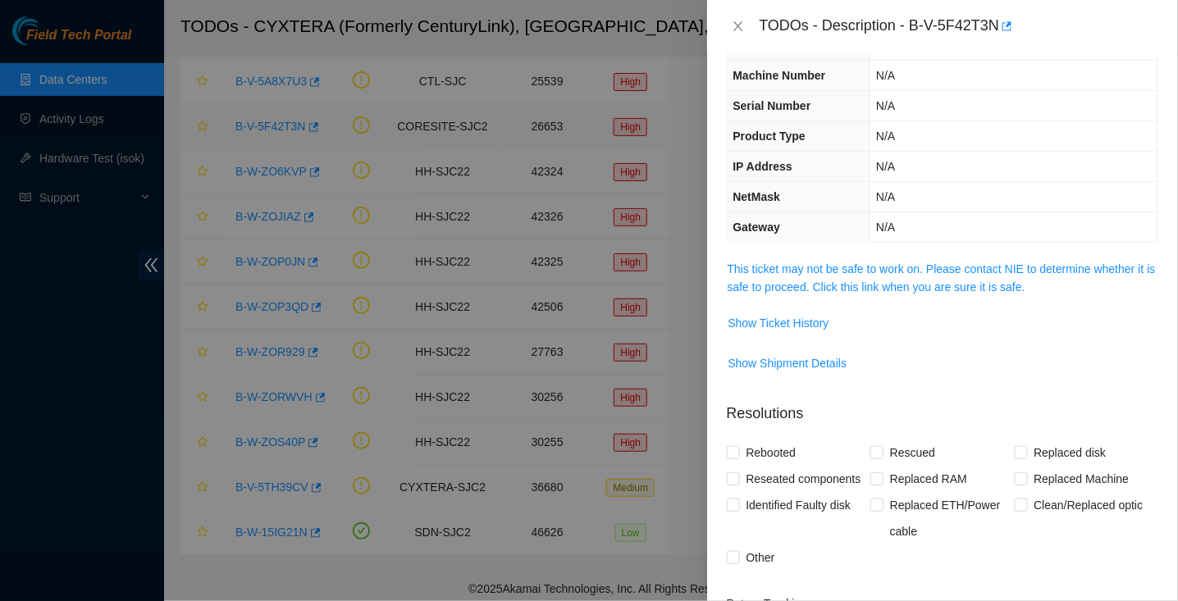
scroll to position [55, 0]
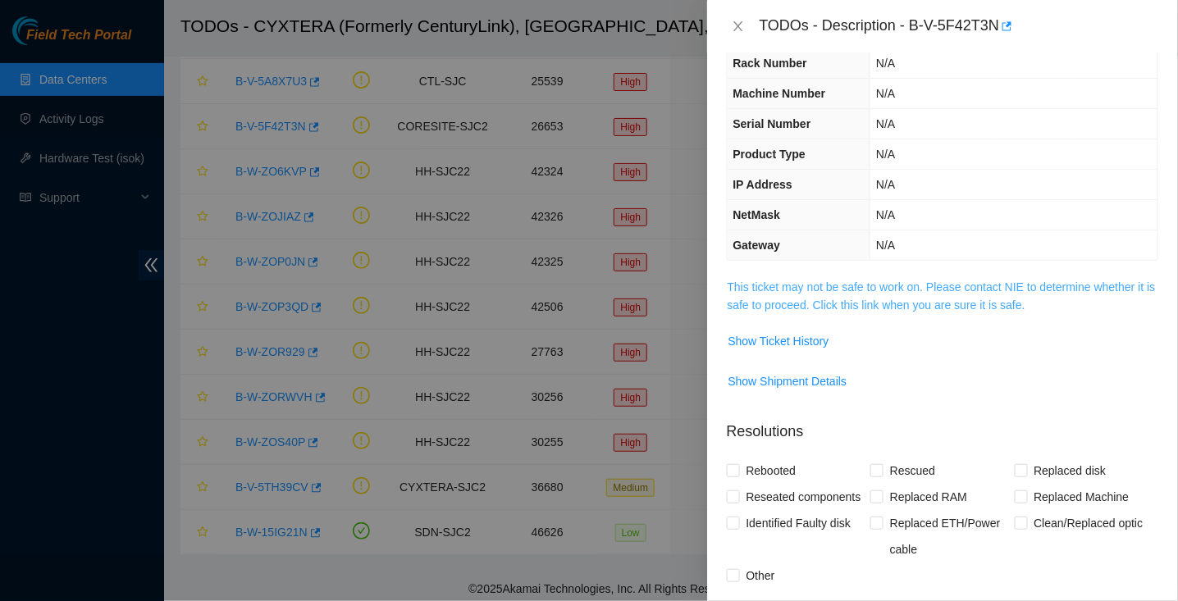
click at [764, 281] on link "This ticket may not be safe to work on. Please contact NIE to determine whether…" at bounding box center [942, 296] width 428 height 31
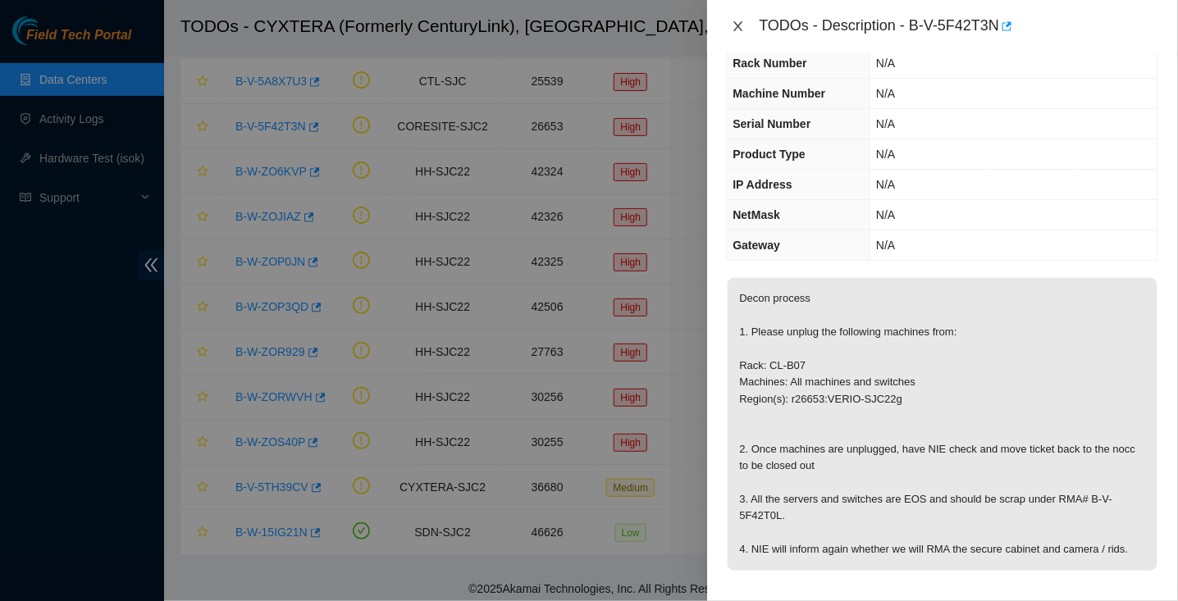
click at [738, 25] on icon "close" at bounding box center [737, 26] width 9 height 10
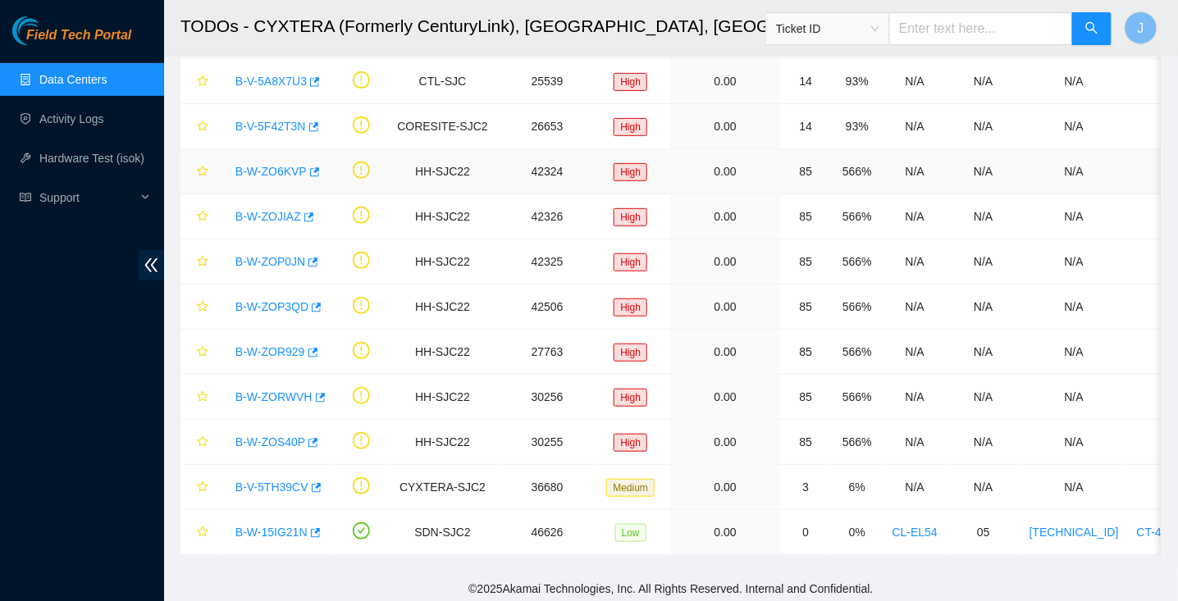
scroll to position [73, 0]
click at [291, 77] on link "B-V-5A8X7U3" at bounding box center [270, 81] width 71 height 13
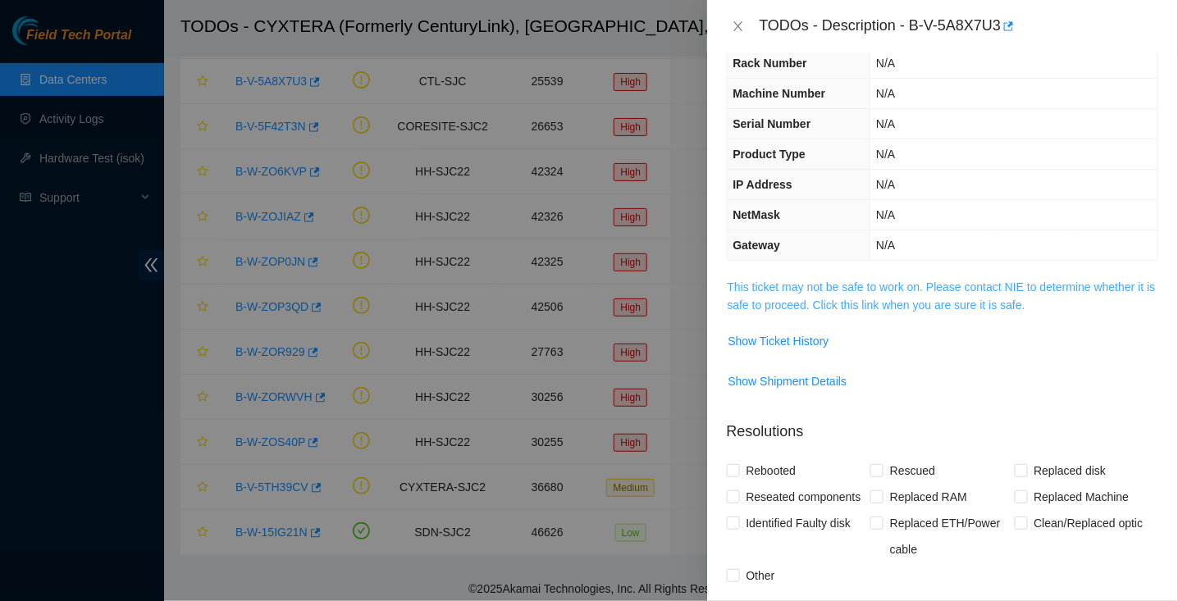
click at [899, 281] on link "This ticket may not be safe to work on. Please contact NIE to determine whether…" at bounding box center [942, 296] width 428 height 31
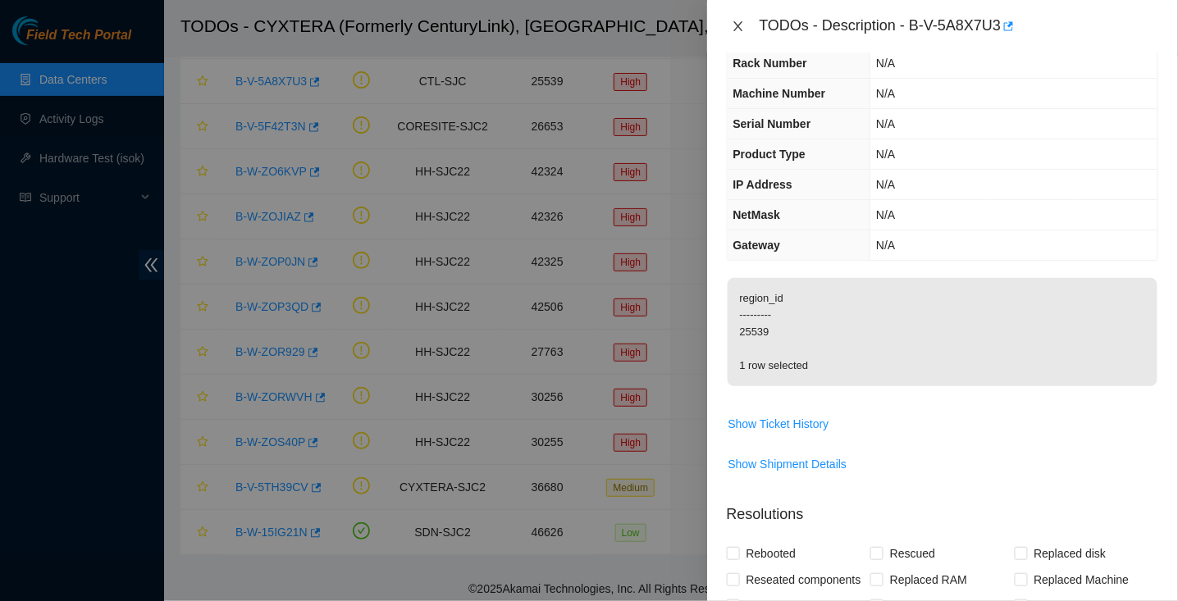
click at [736, 25] on icon "close" at bounding box center [738, 26] width 13 height 13
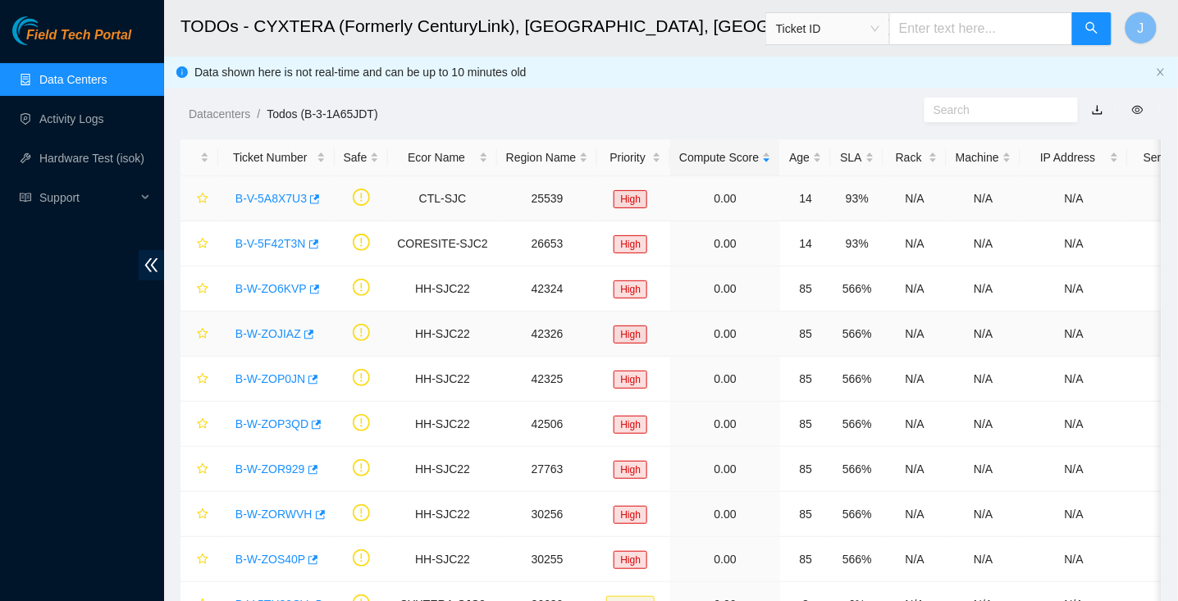
scroll to position [117, 0]
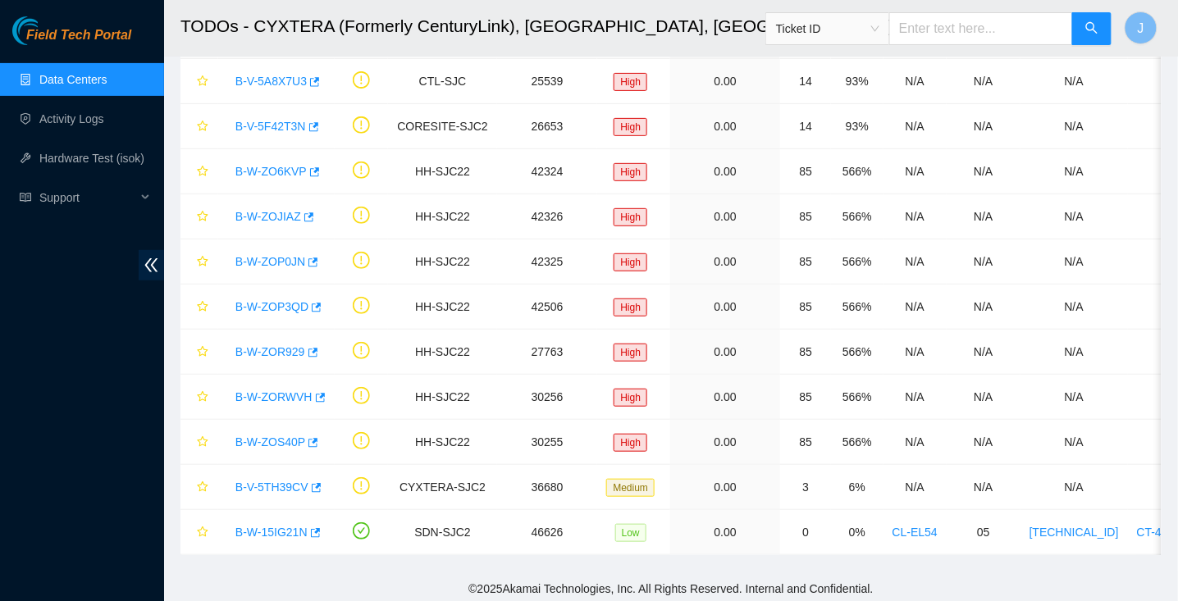
click at [84, 76] on link "Data Centers" at bounding box center [72, 79] width 67 height 13
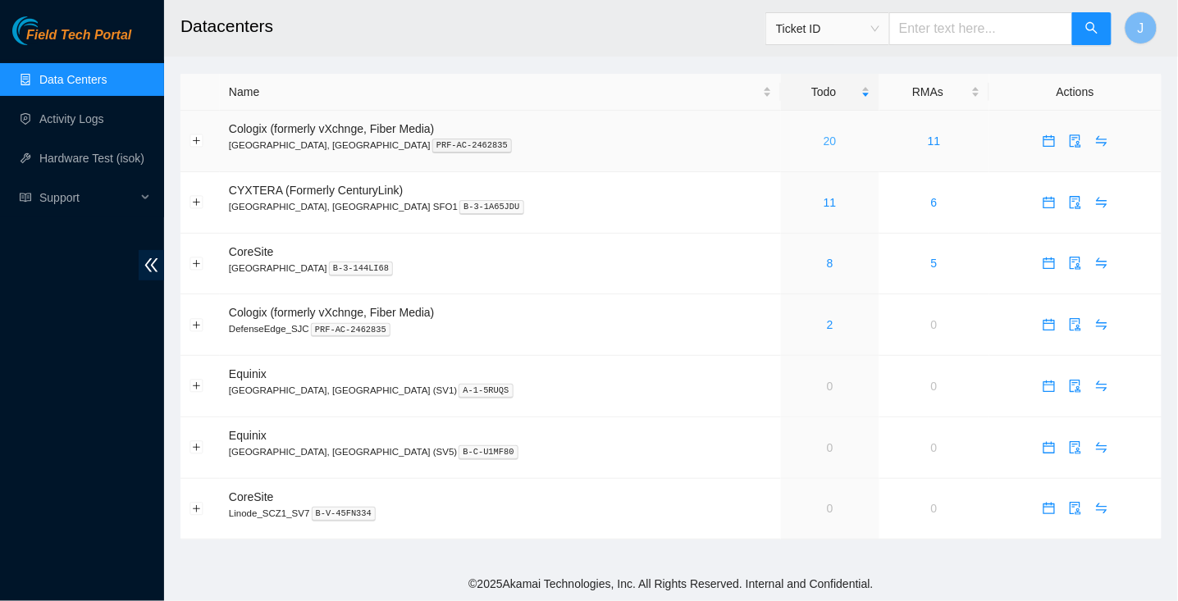
click at [824, 135] on link "20" at bounding box center [830, 141] width 13 height 13
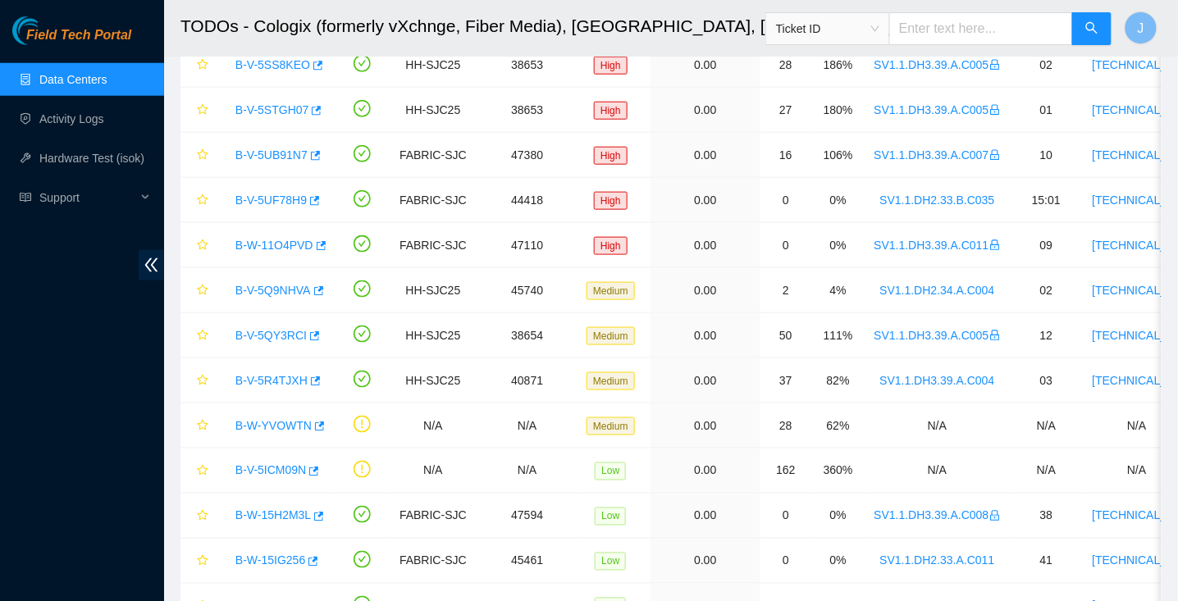
scroll to position [520, 0]
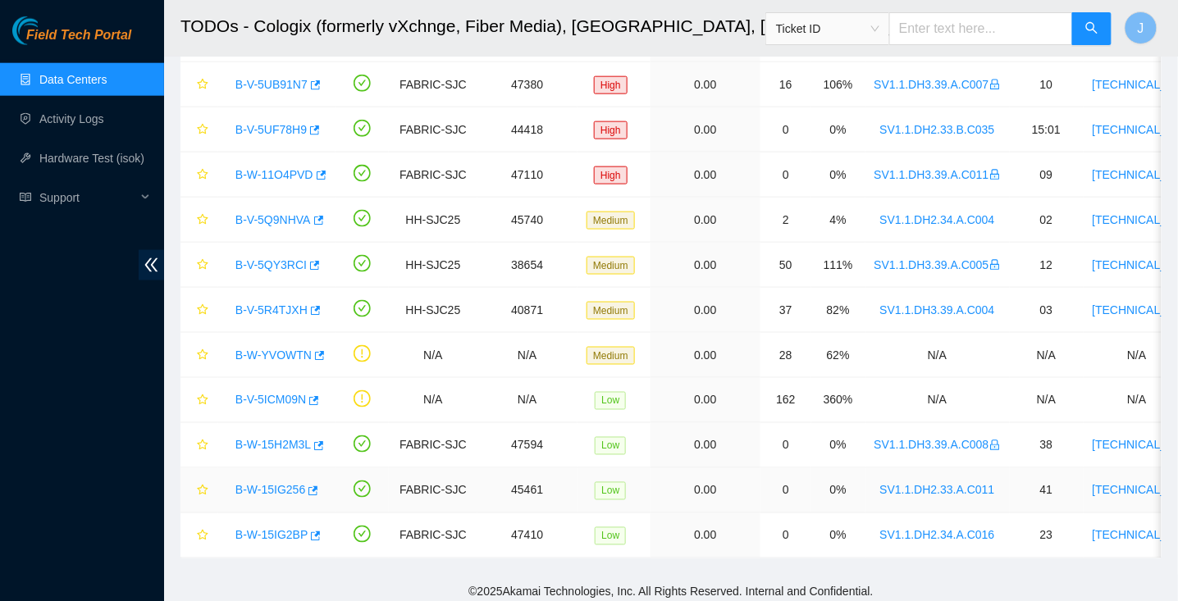
click at [258, 486] on link "B-W-15IG256" at bounding box center [270, 490] width 70 height 13
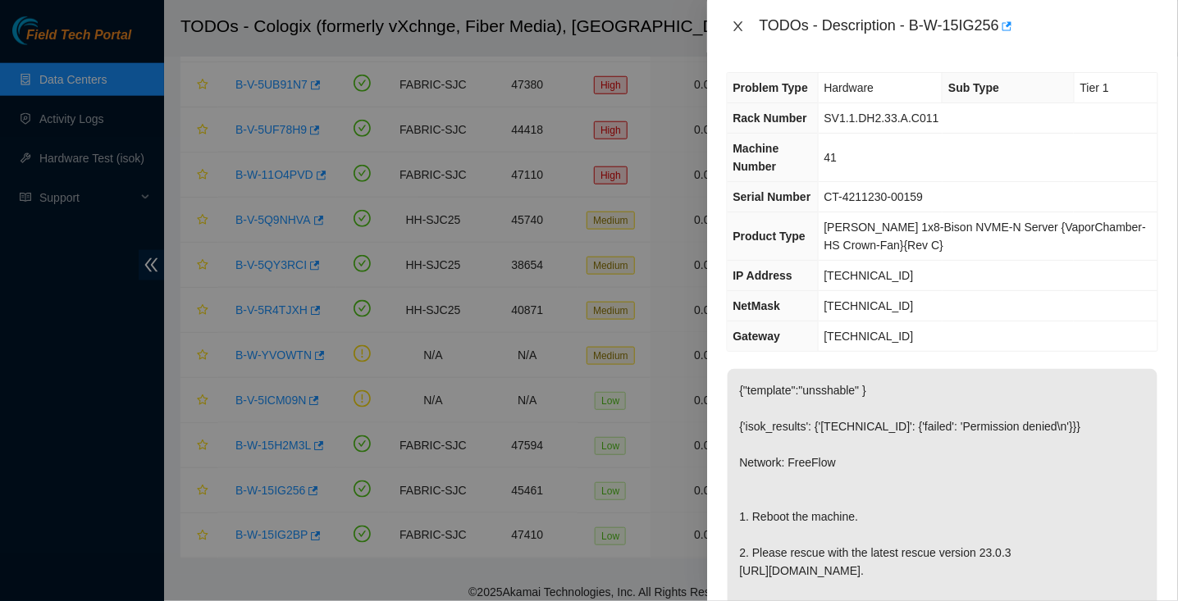
click at [745, 29] on button "Close" at bounding box center [738, 27] width 23 height 16
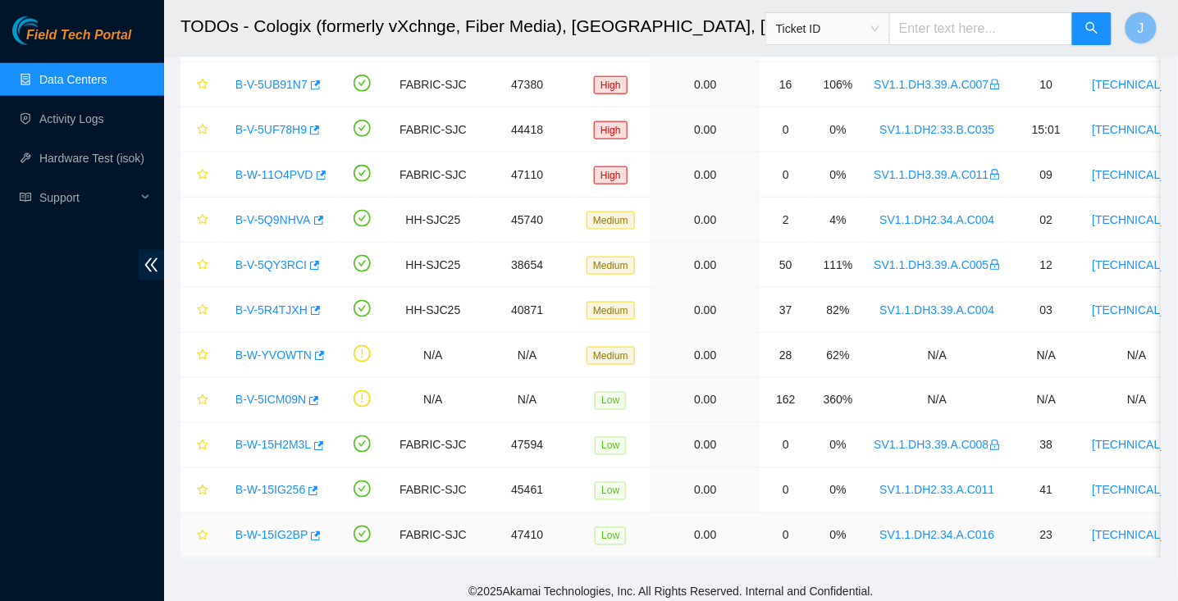
click at [299, 532] on link "B-W-15IG2BP" at bounding box center [271, 535] width 72 height 13
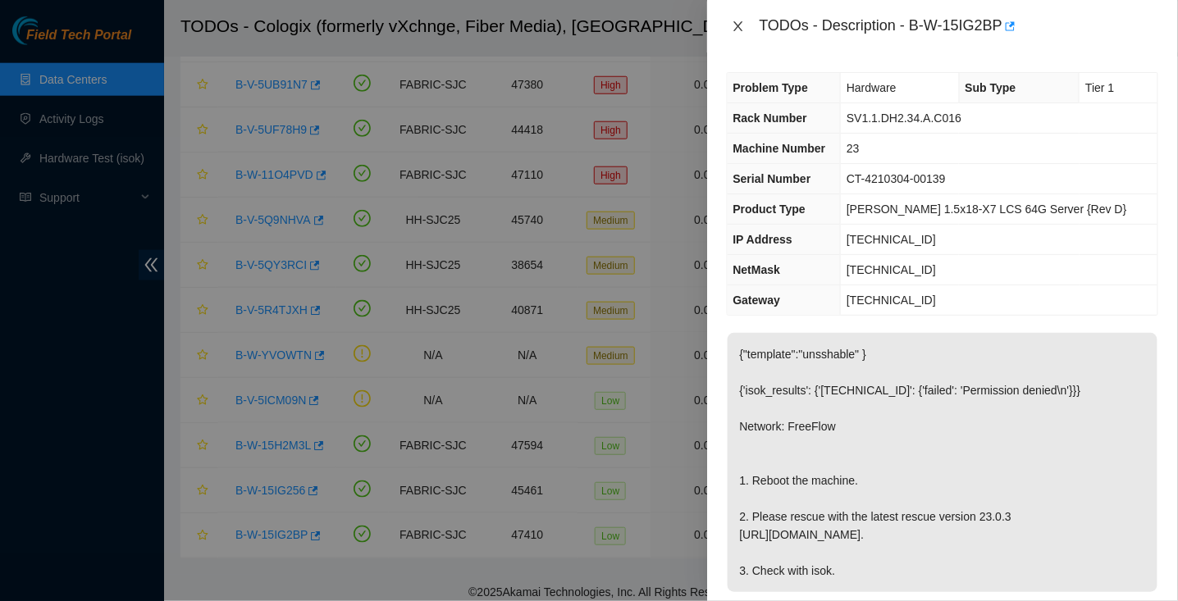
click at [734, 30] on icon "close" at bounding box center [737, 26] width 9 height 10
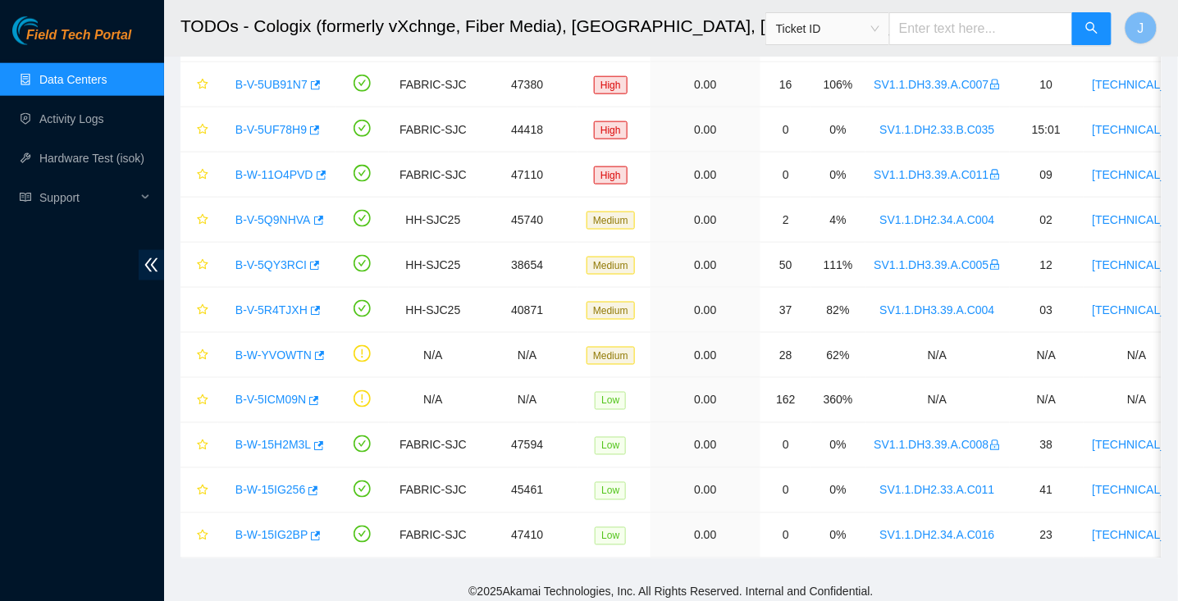
click at [82, 80] on link "Data Centers" at bounding box center [72, 79] width 67 height 13
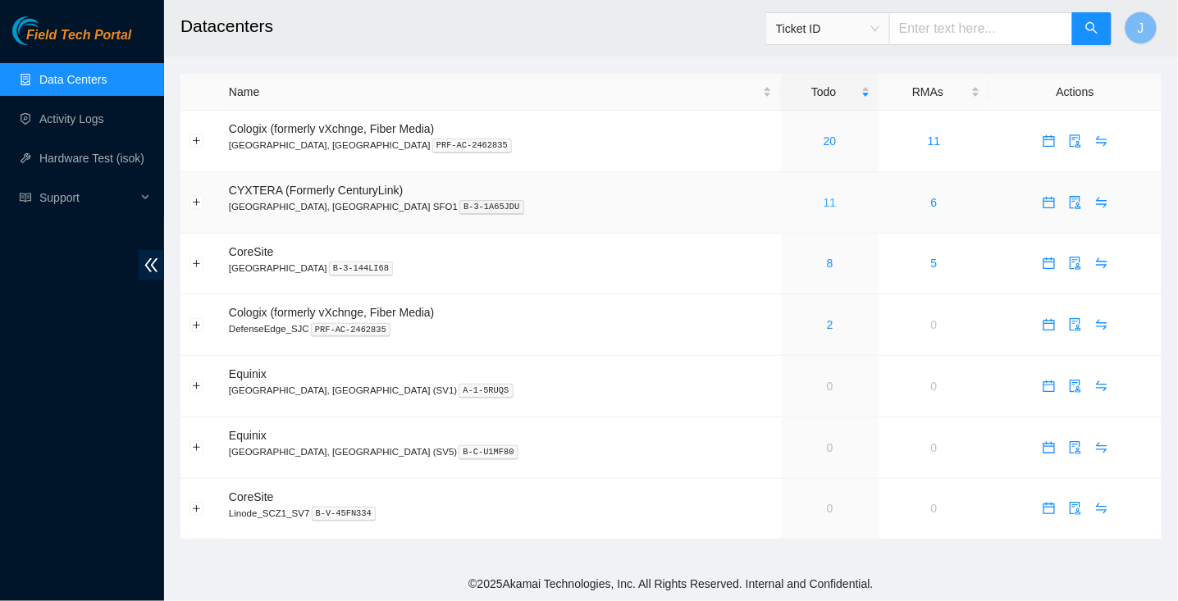
click at [824, 205] on link "11" at bounding box center [830, 202] width 13 height 13
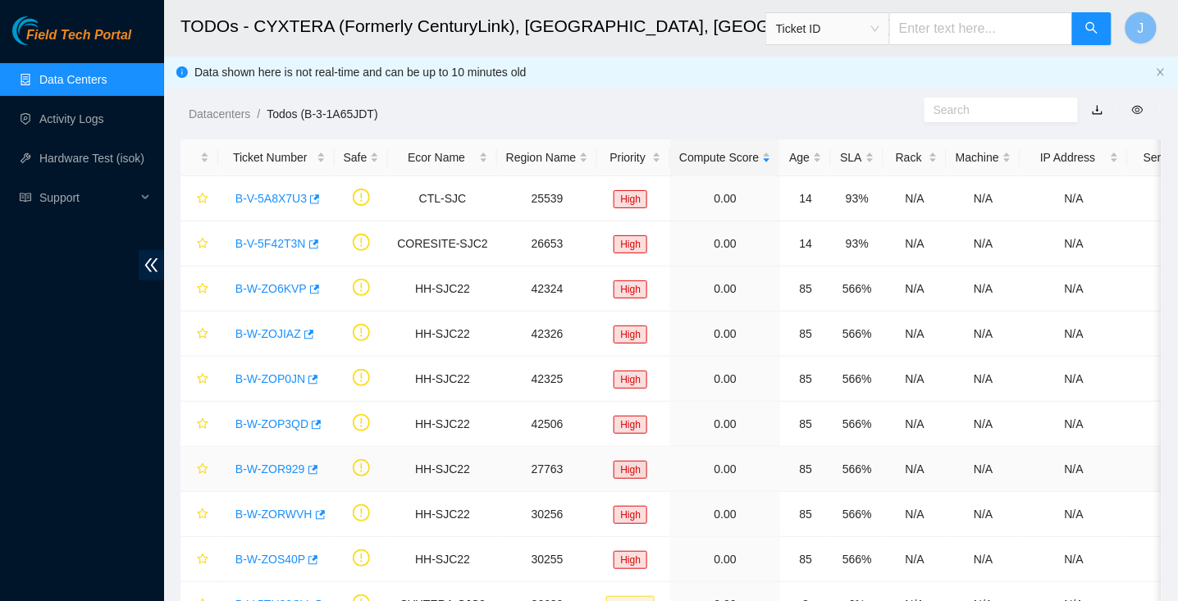
scroll to position [117, 0]
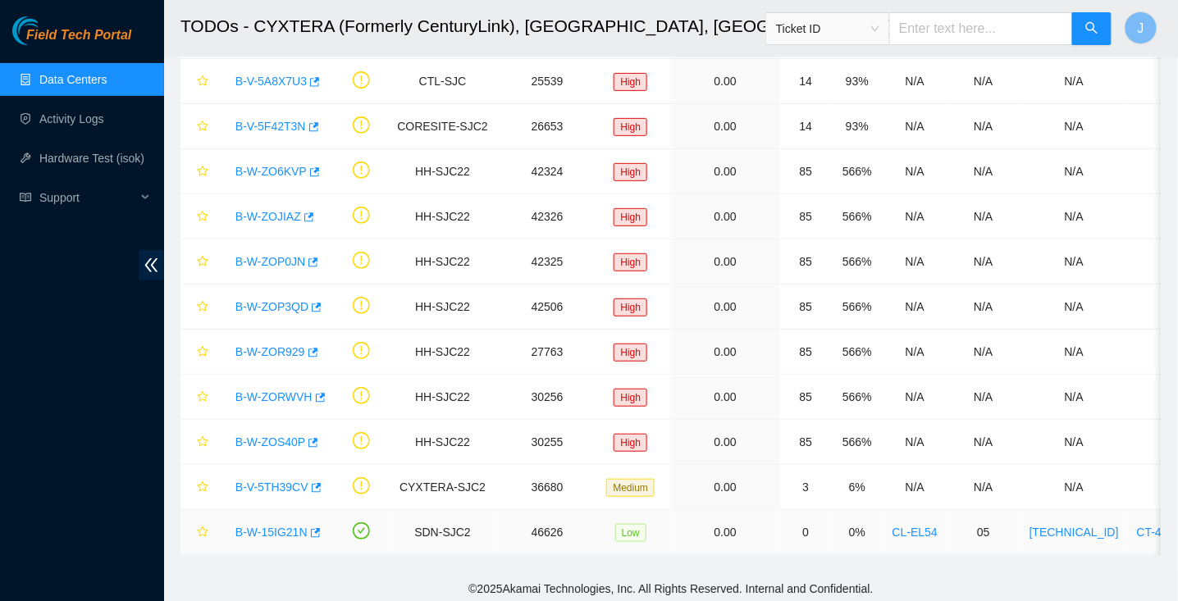
click at [246, 527] on link "B-W-15IG21N" at bounding box center [271, 532] width 72 height 13
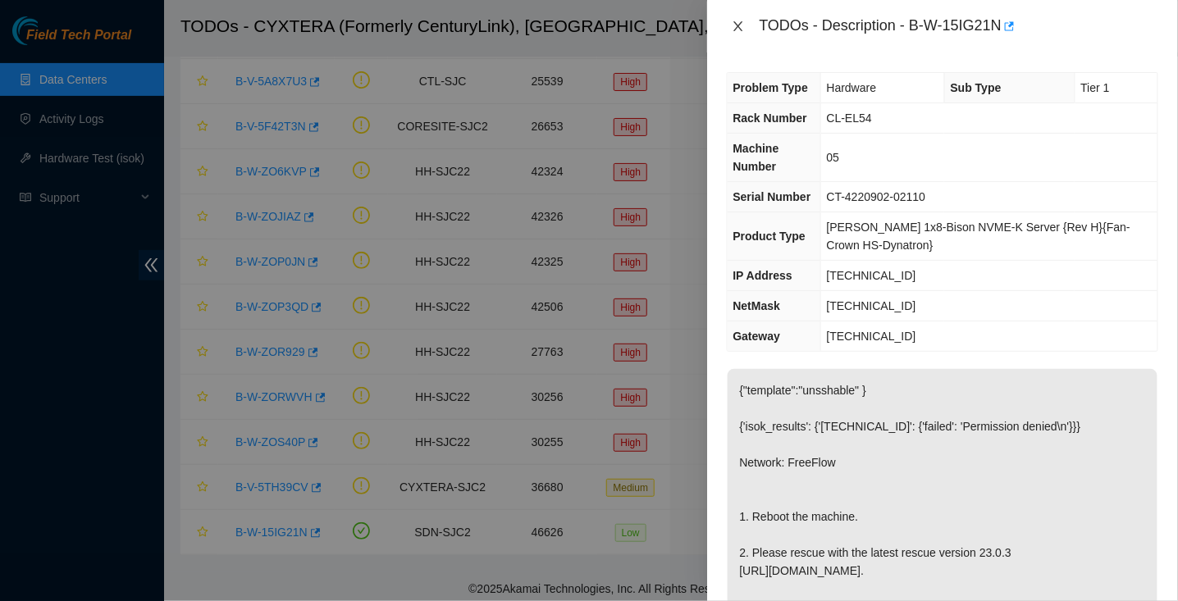
click at [738, 25] on icon "close" at bounding box center [737, 26] width 9 height 10
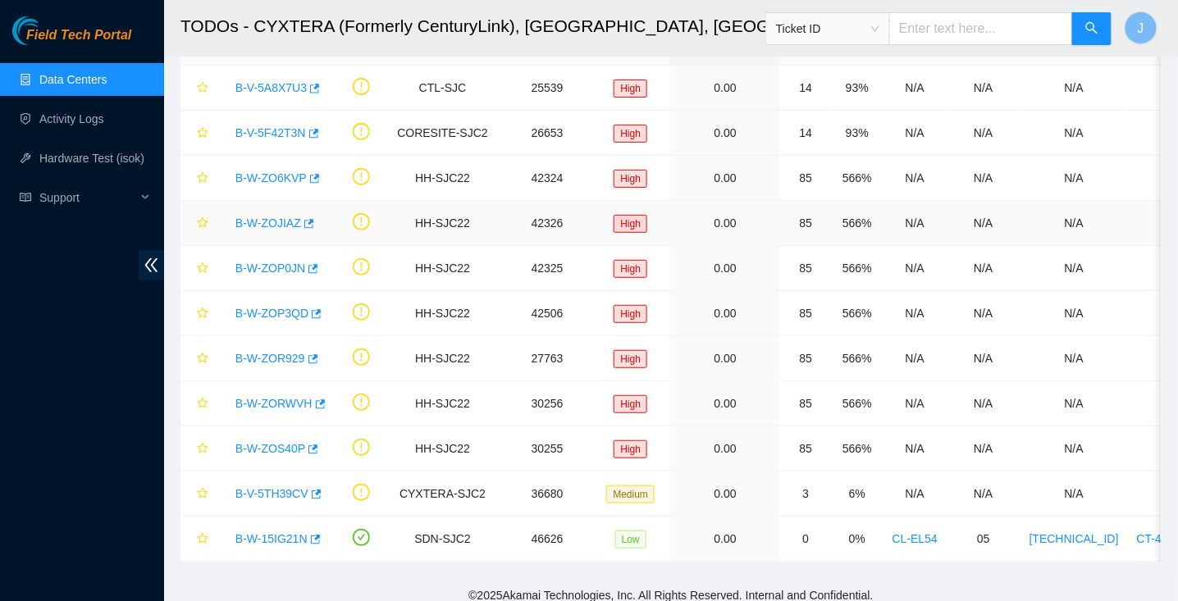
scroll to position [117, 0]
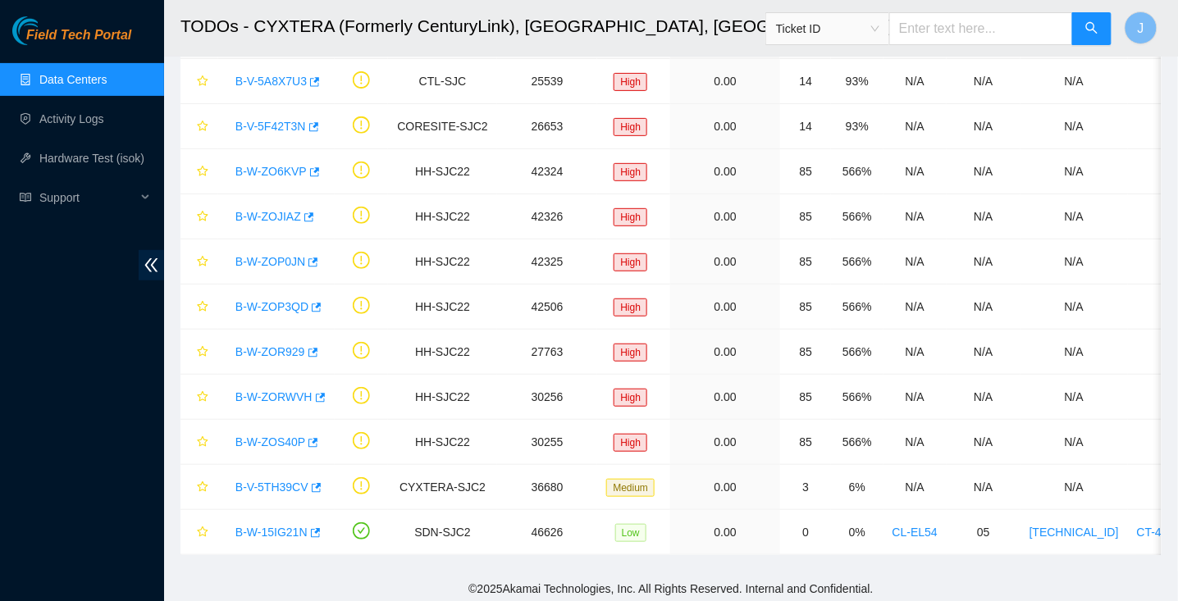
click at [75, 86] on link "Data Centers" at bounding box center [72, 79] width 67 height 13
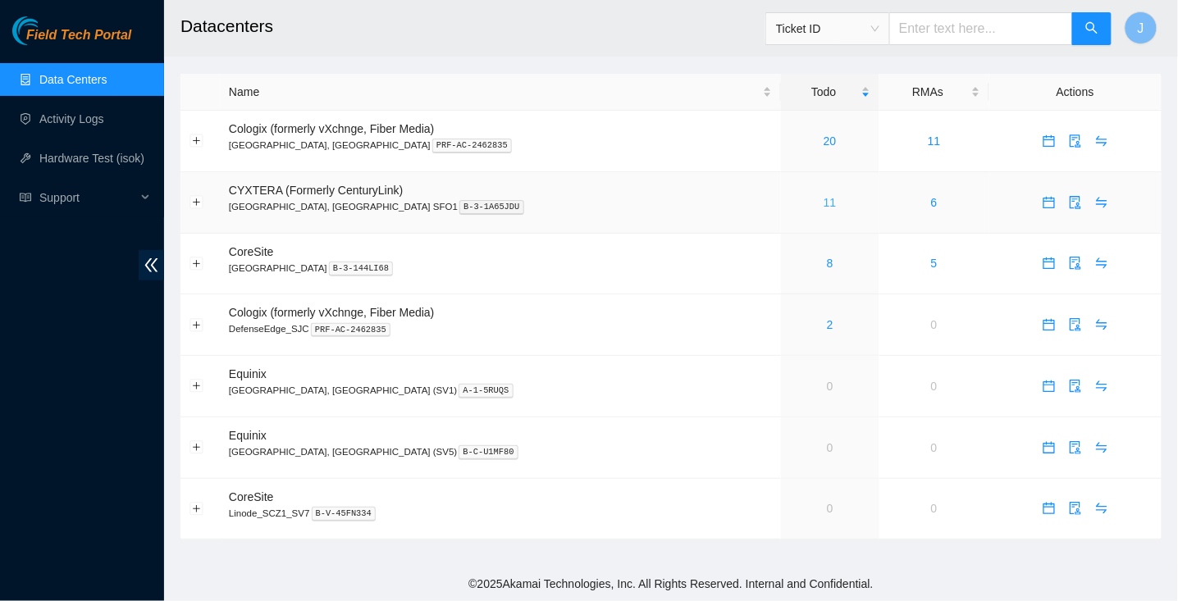
click at [824, 199] on link "11" at bounding box center [830, 202] width 13 height 13
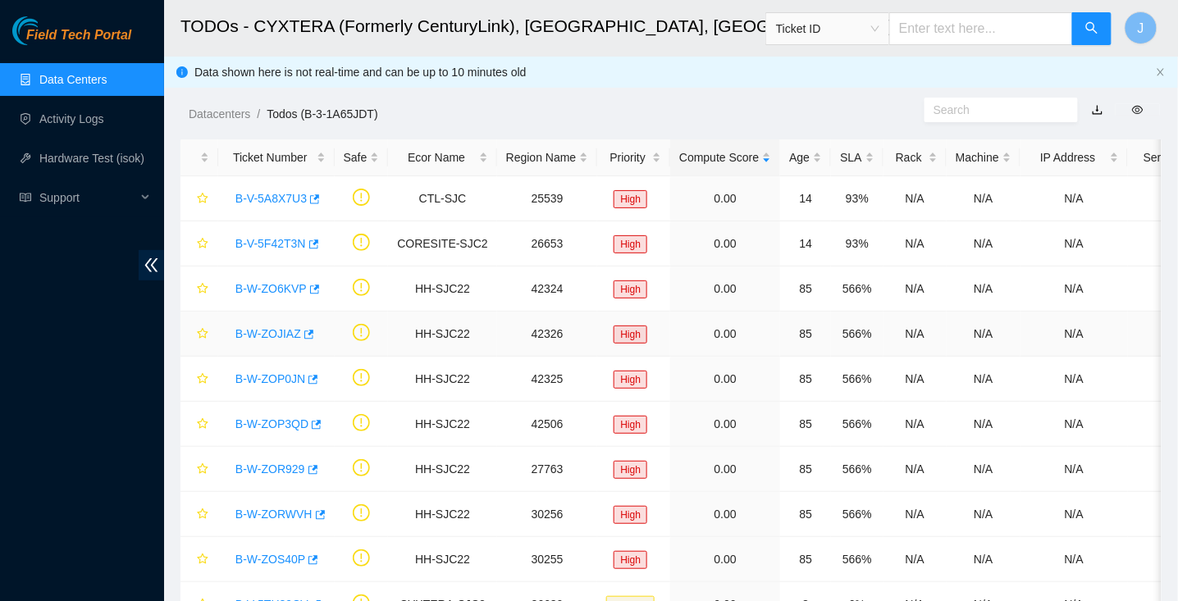
scroll to position [117, 0]
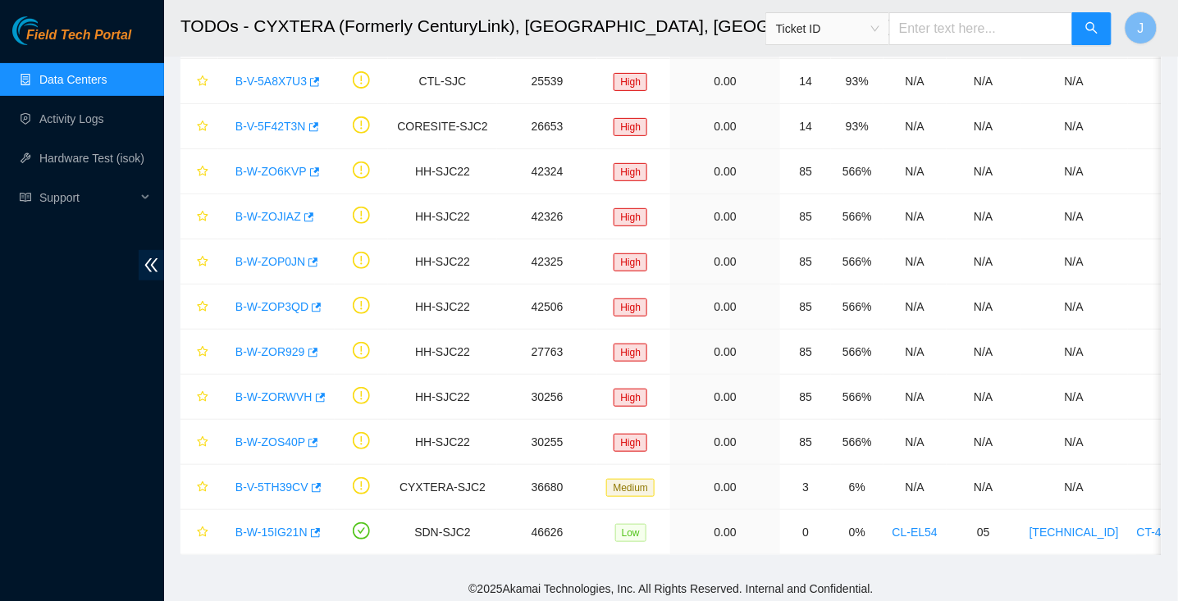
click at [65, 77] on link "Data Centers" at bounding box center [72, 79] width 67 height 13
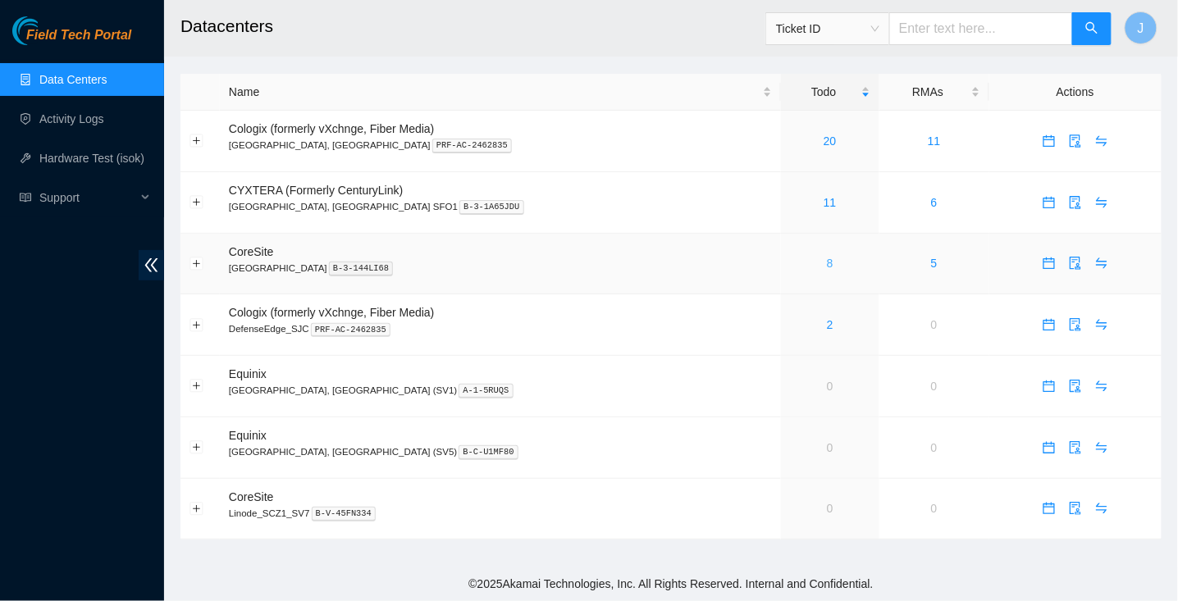
click at [827, 267] on link "8" at bounding box center [830, 263] width 7 height 13
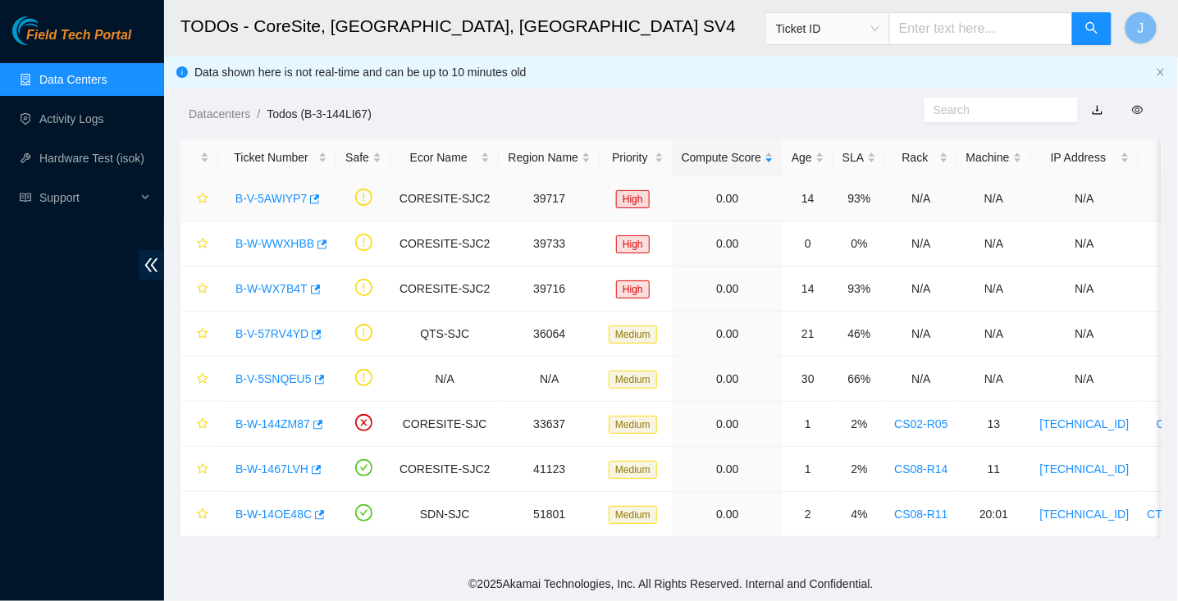
click at [254, 196] on link "B-V-5AWIYP7" at bounding box center [270, 198] width 71 height 13
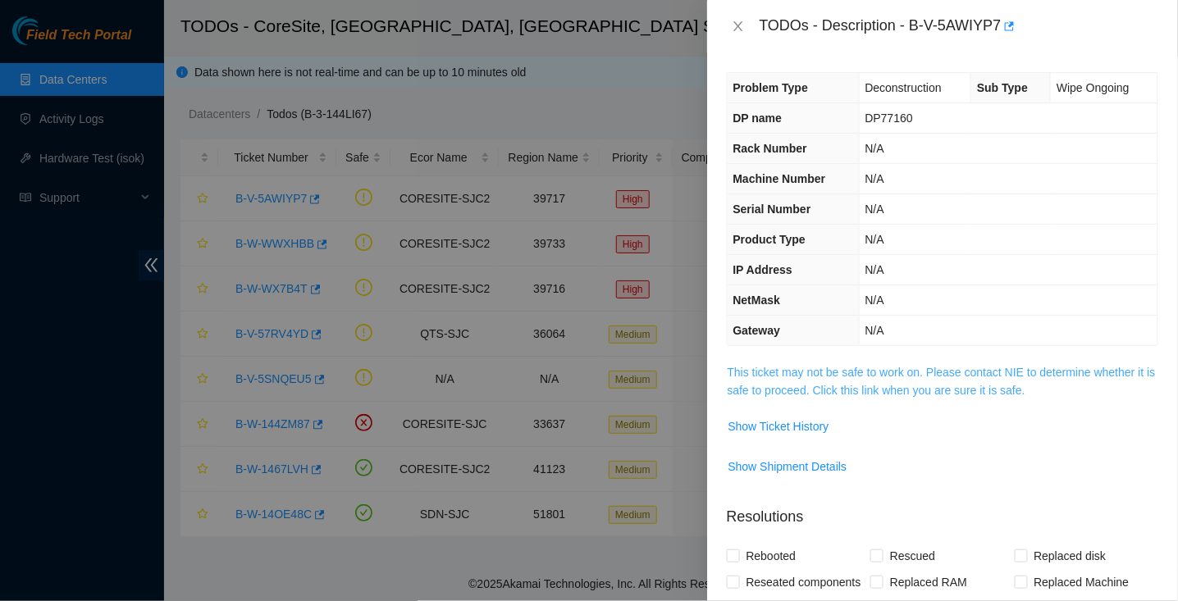
click at [824, 385] on link "This ticket may not be safe to work on. Please contact NIE to determine whether…" at bounding box center [942, 381] width 428 height 31
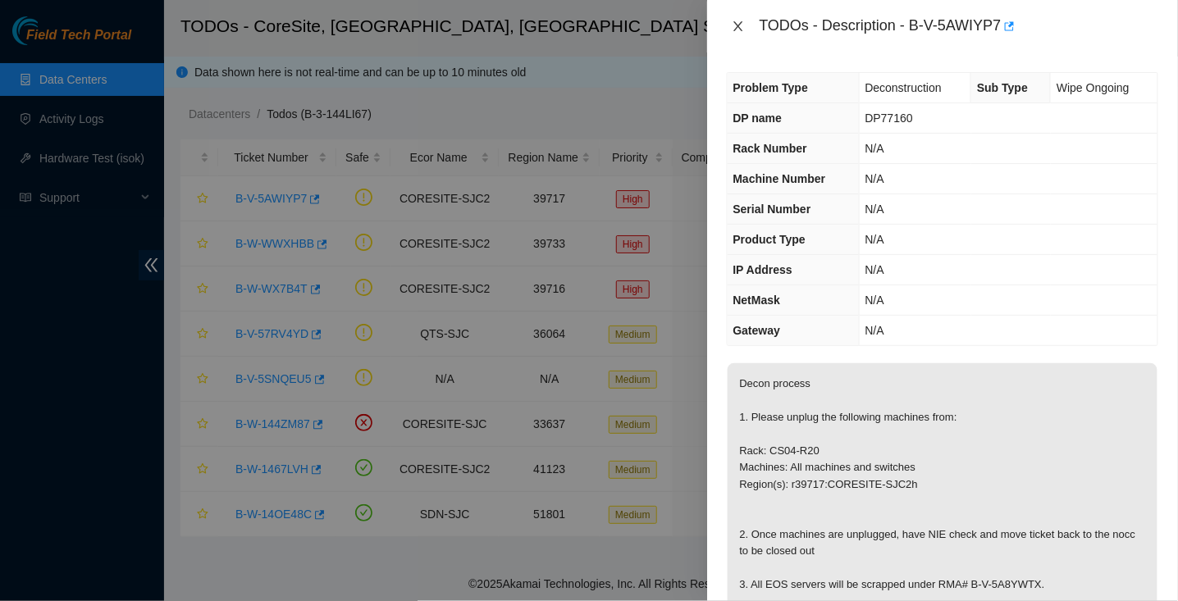
click at [738, 26] on icon "close" at bounding box center [737, 26] width 9 height 10
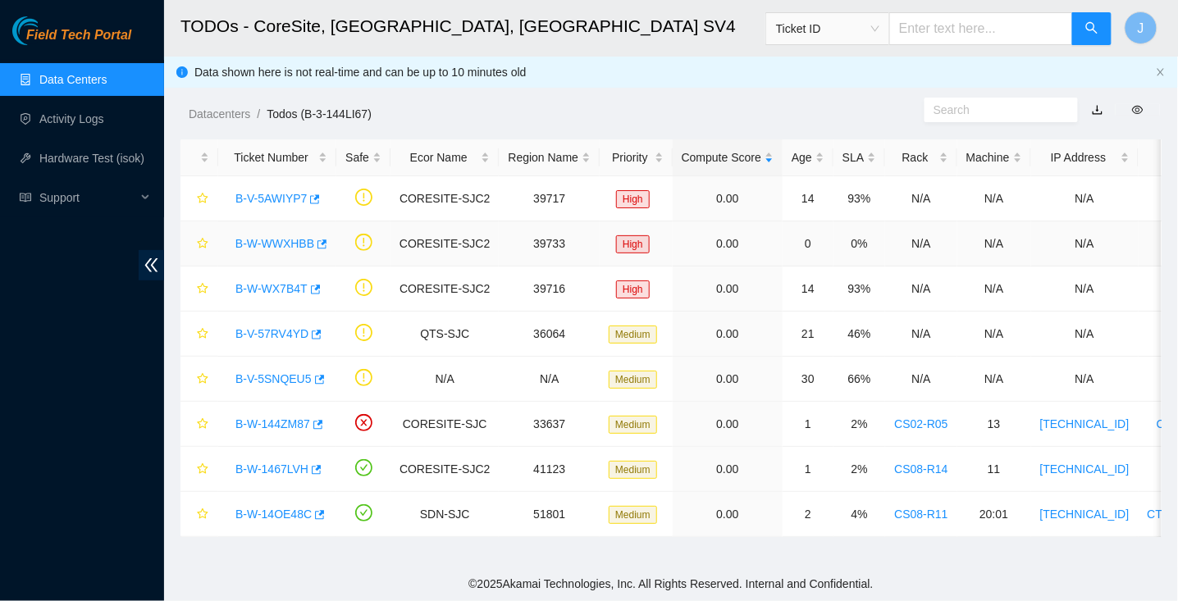
click at [282, 240] on link "B-W-WWXHBB" at bounding box center [274, 243] width 79 height 13
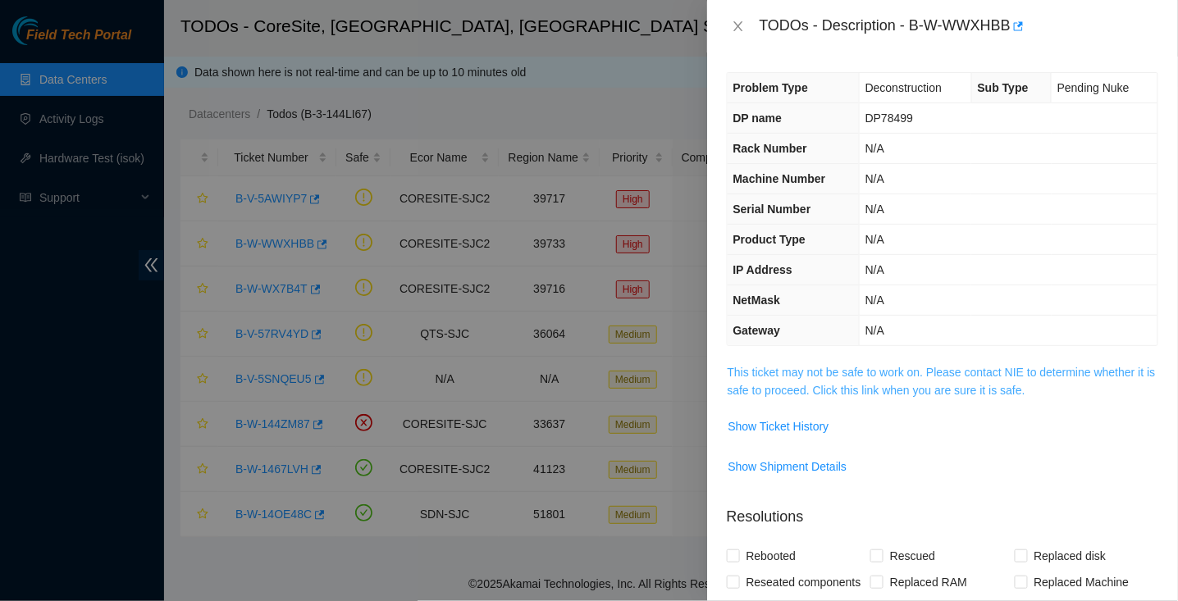
click at [817, 371] on link "This ticket may not be safe to work on. Please contact NIE to determine whether…" at bounding box center [942, 381] width 428 height 31
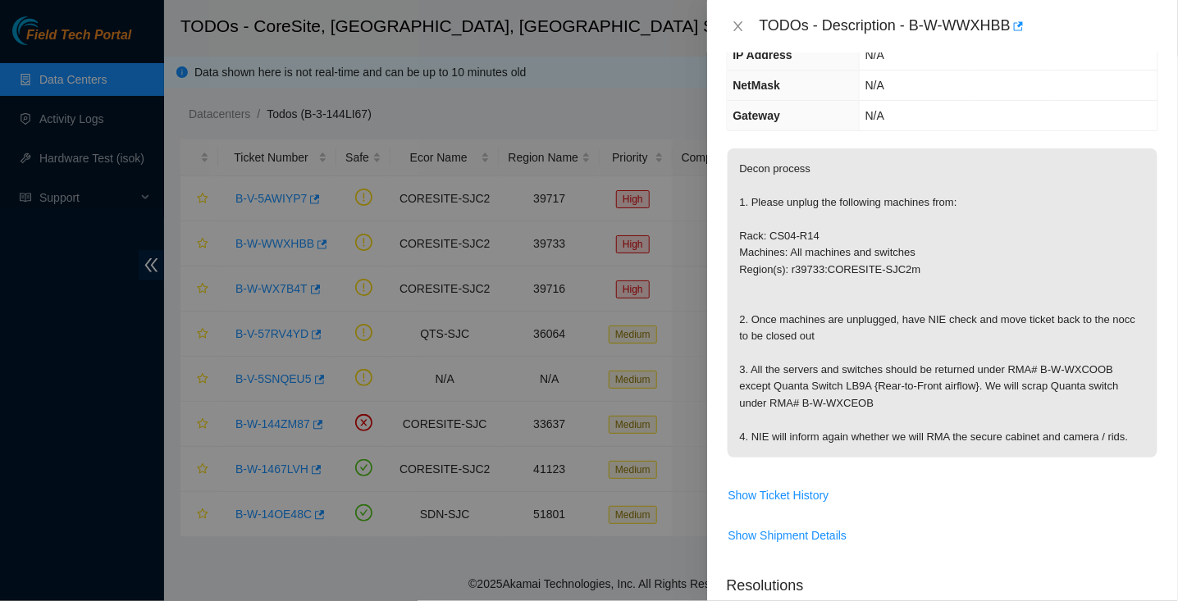
scroll to position [224, 0]
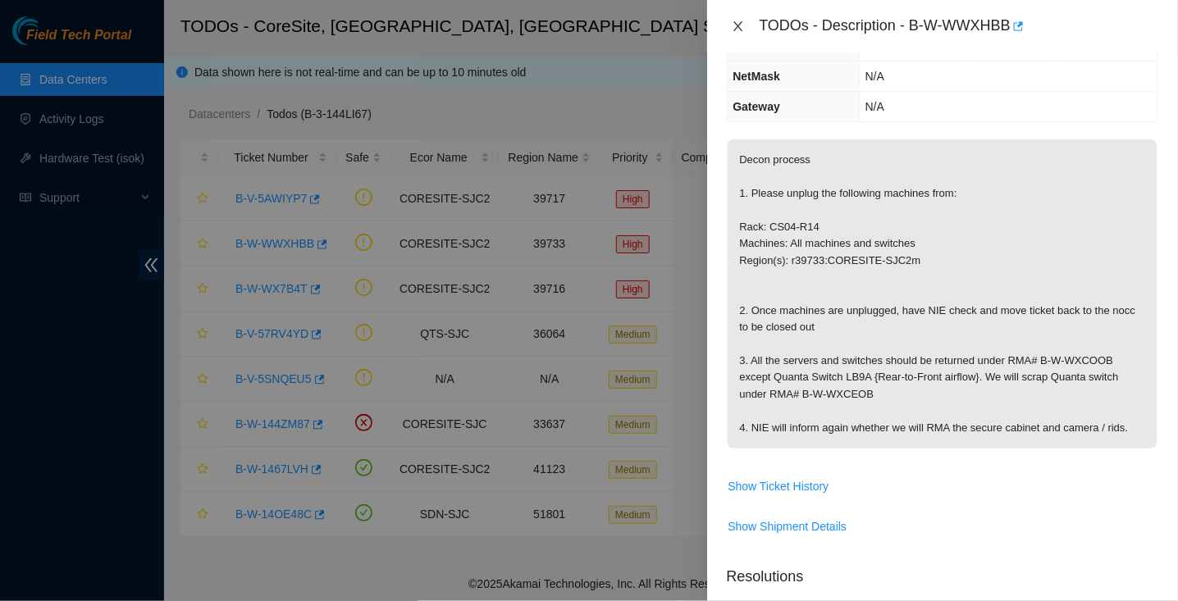
click at [740, 26] on icon "close" at bounding box center [738, 26] width 13 height 13
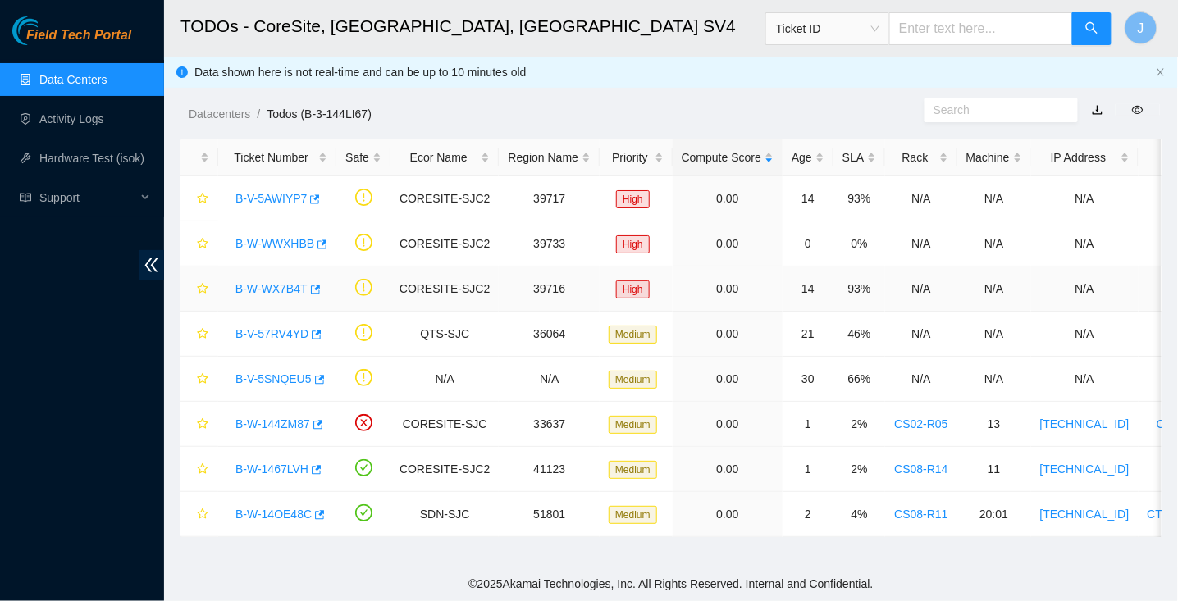
click at [295, 282] on link "B-W-WX7B4T" at bounding box center [271, 288] width 72 height 13
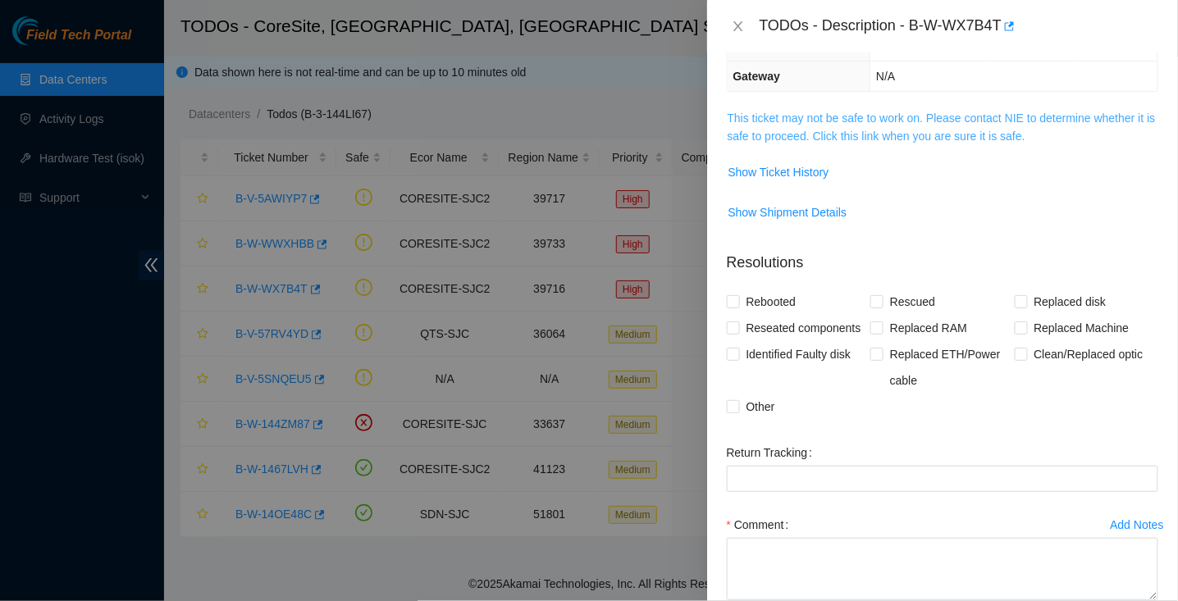
click at [852, 118] on link "This ticket may not be safe to work on. Please contact NIE to determine whether…" at bounding box center [942, 127] width 428 height 31
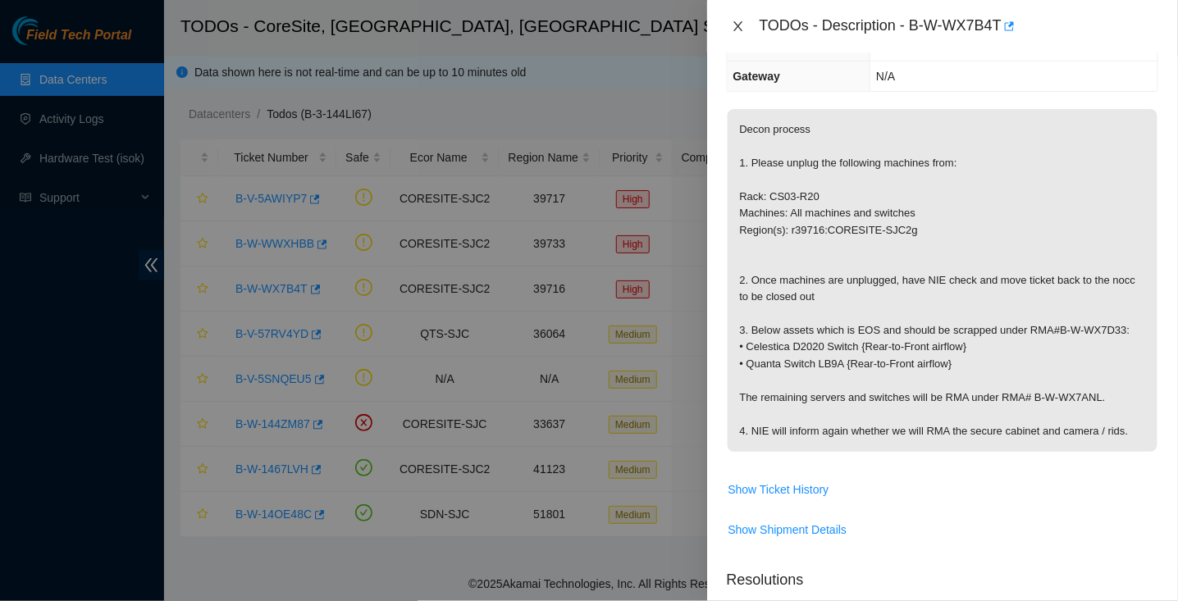
click at [737, 31] on icon "close" at bounding box center [738, 26] width 13 height 13
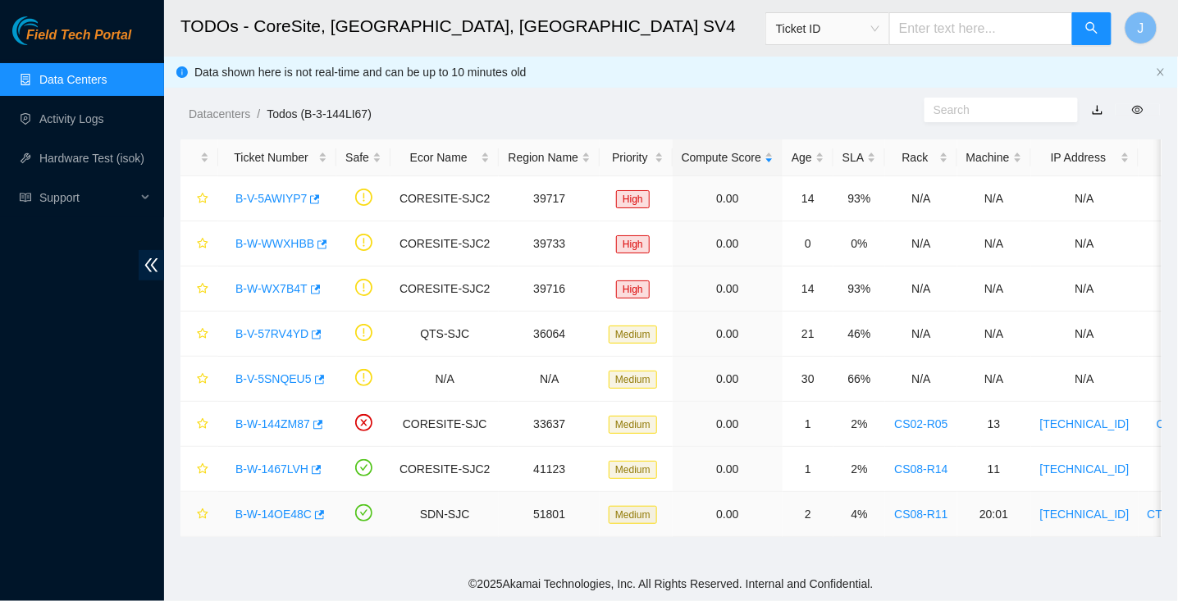
scroll to position [278, 0]
click at [278, 327] on link "B-V-57RV4YD" at bounding box center [271, 333] width 73 height 13
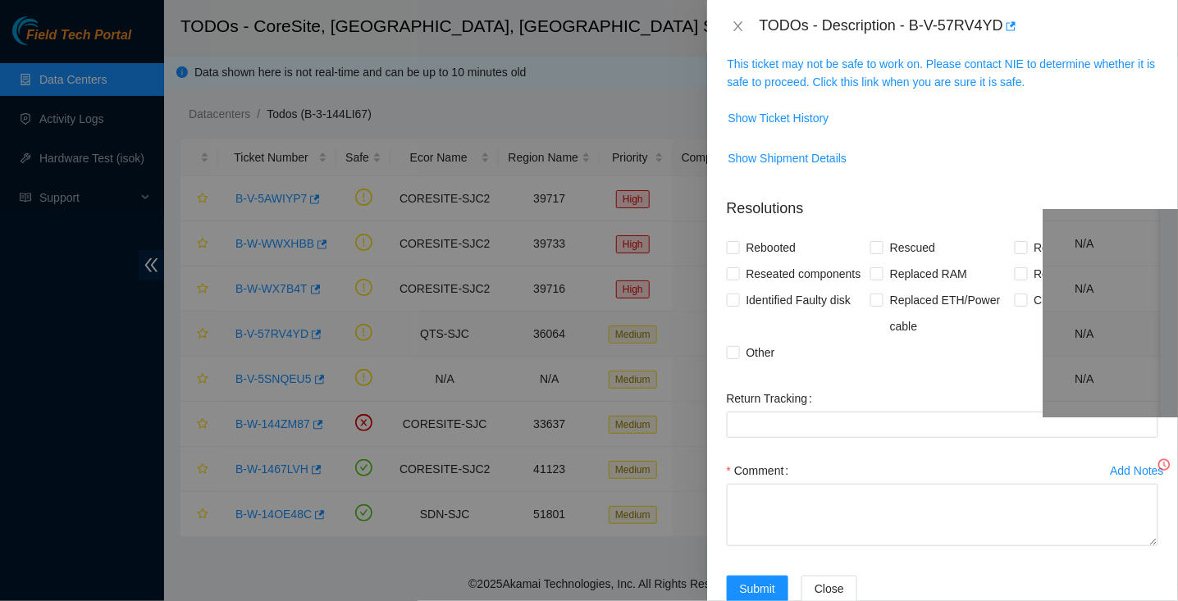
scroll to position [224, 0]
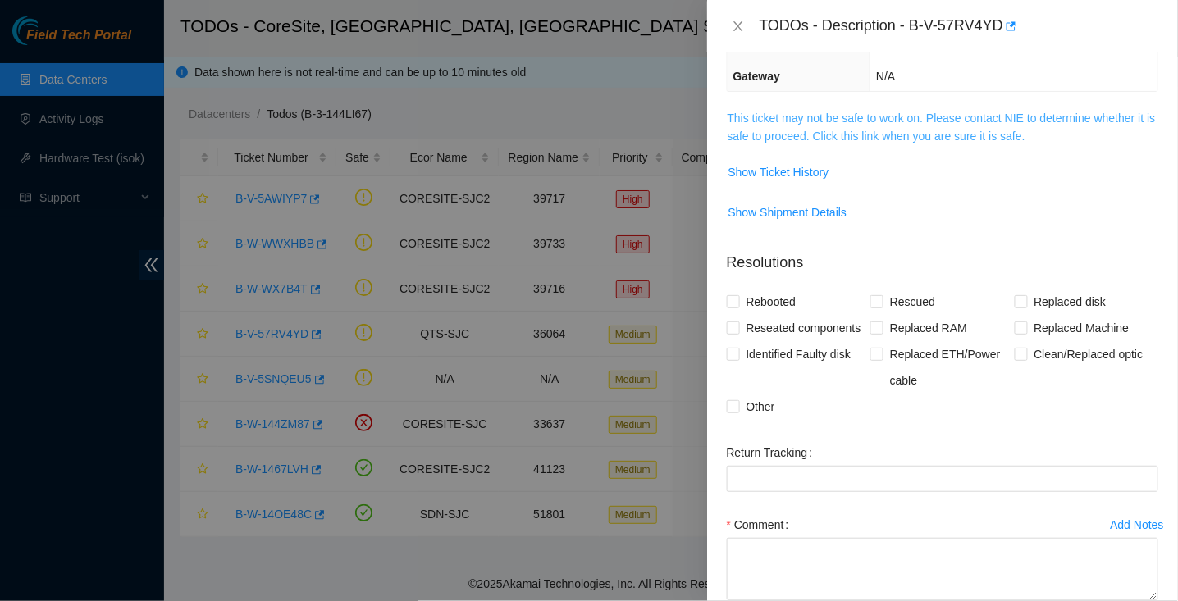
click at [834, 132] on link "This ticket may not be safe to work on. Please contact NIE to determine whether…" at bounding box center [942, 127] width 428 height 31
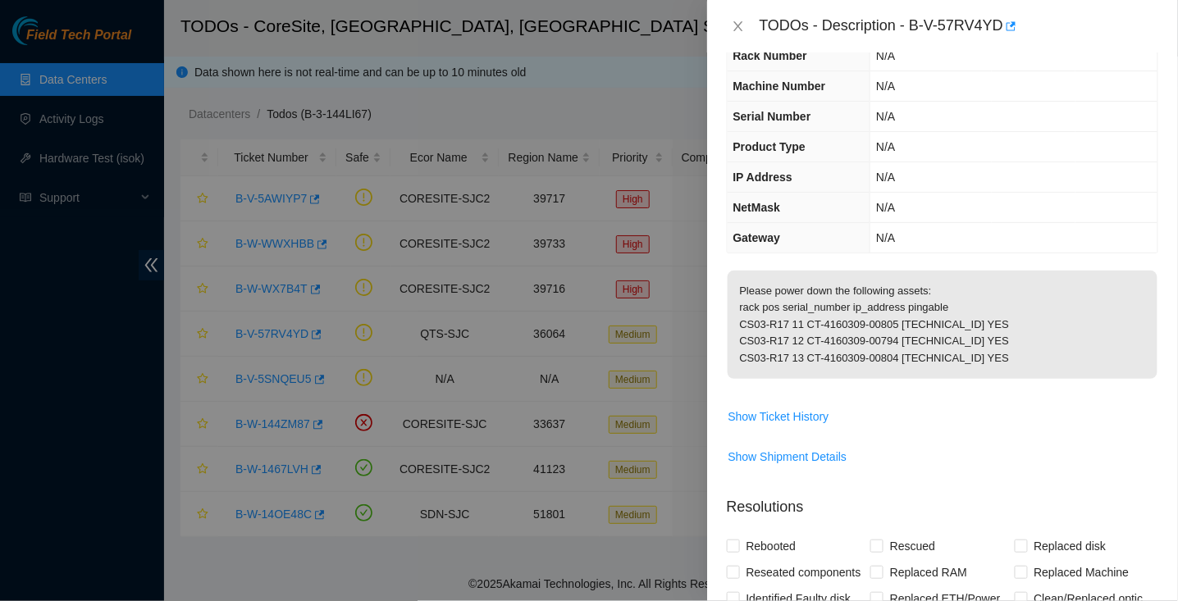
scroll to position [0, 0]
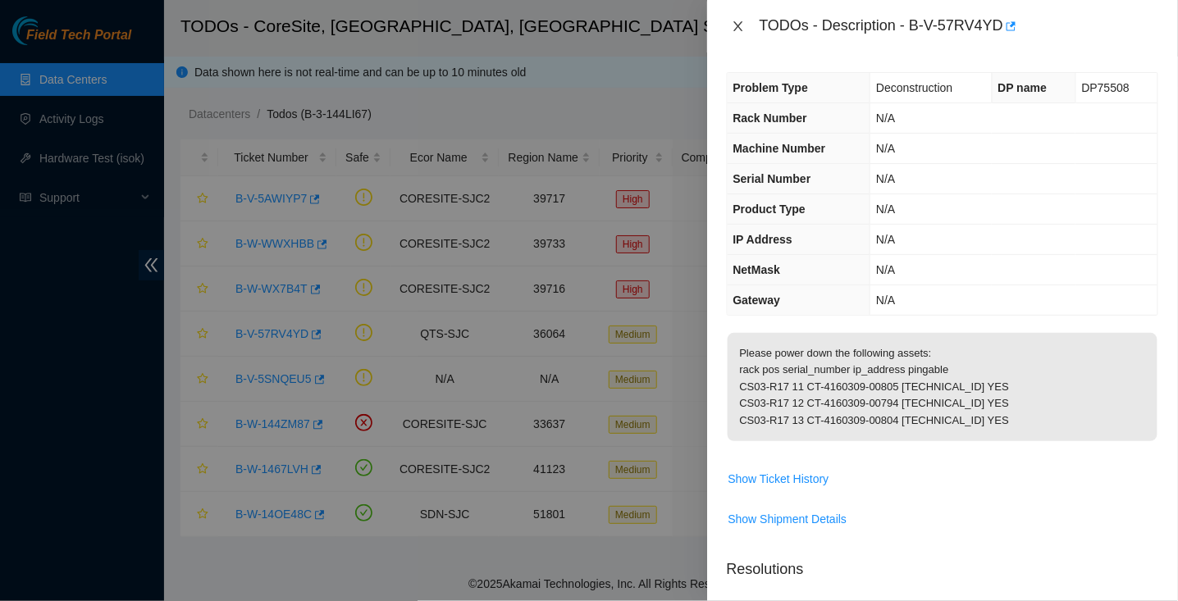
click at [734, 25] on icon "close" at bounding box center [738, 26] width 13 height 13
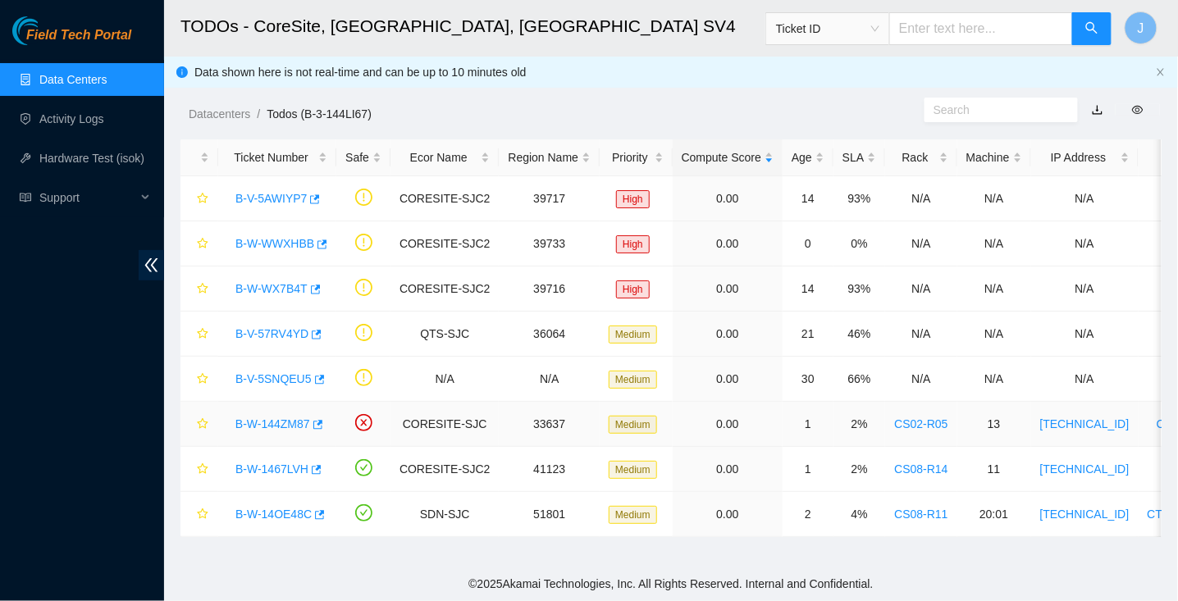
click at [288, 420] on link "B-W-144ZM87" at bounding box center [272, 424] width 75 height 13
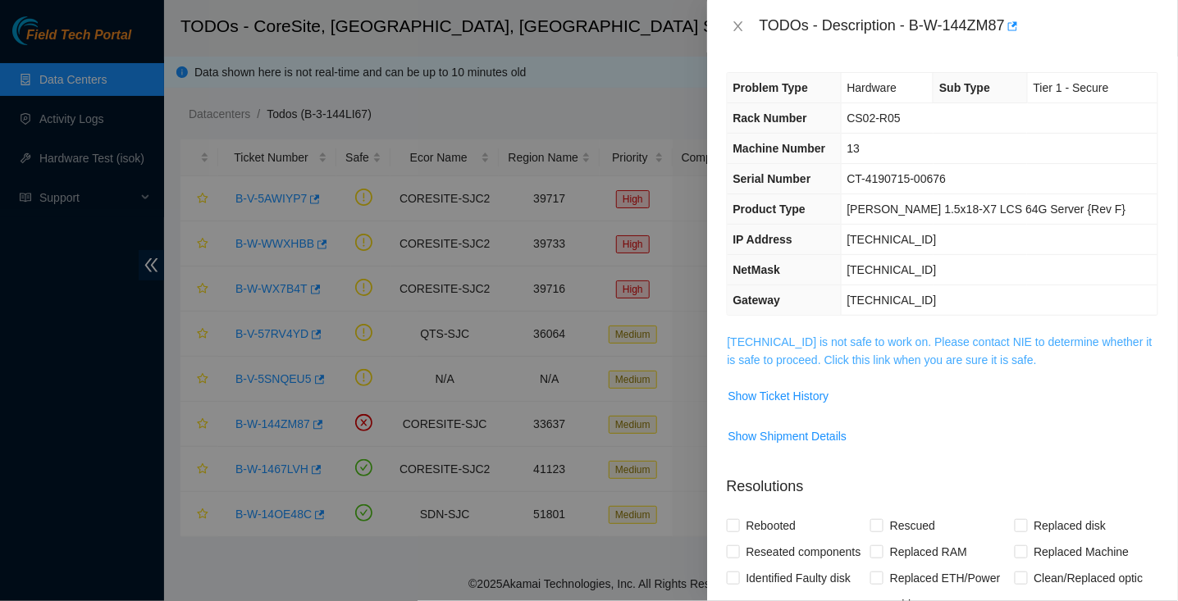
click at [920, 345] on link "23.218.80.197 is not safe to work on. Please contact NIE to determine whether i…" at bounding box center [940, 351] width 425 height 31
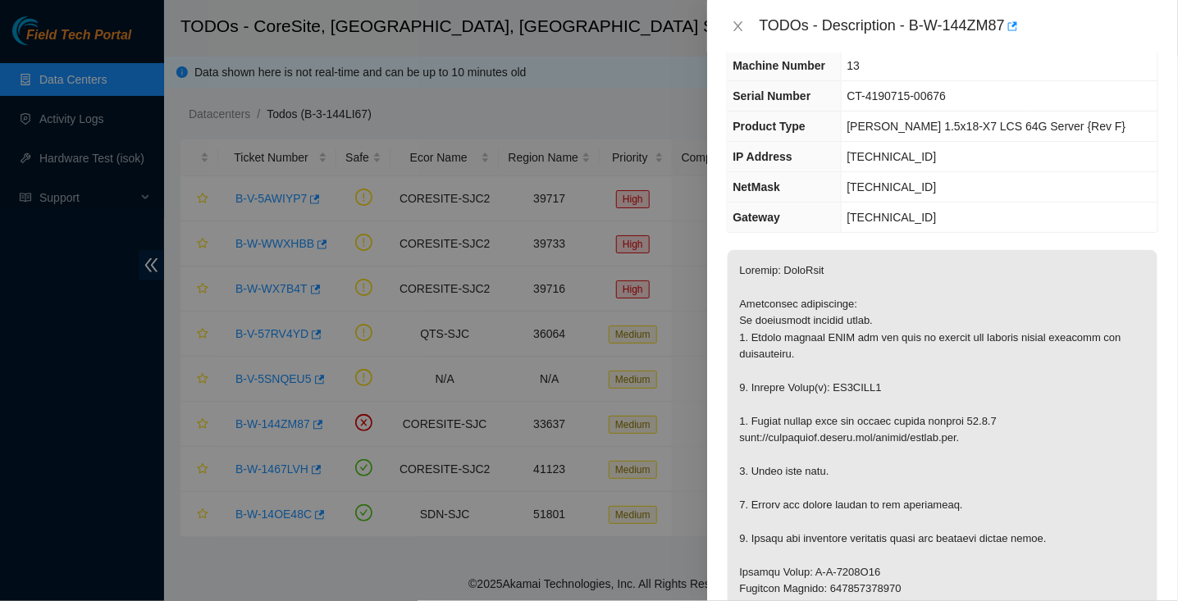
scroll to position [85, 0]
click at [733, 27] on icon "close" at bounding box center [738, 26] width 13 height 13
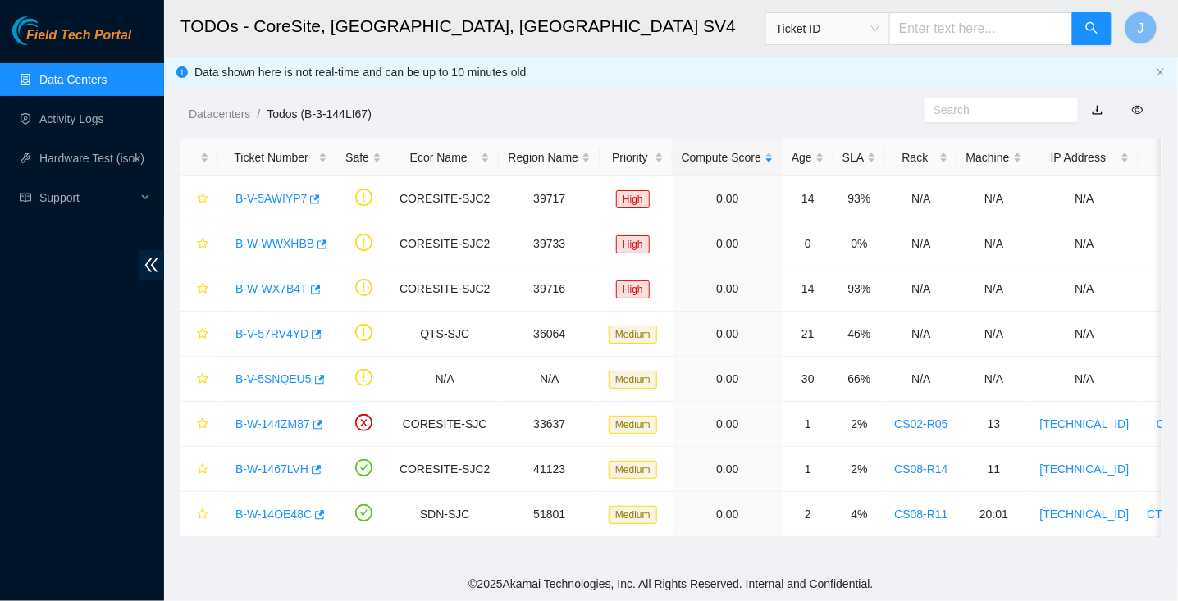
scroll to position [121, 0]
click at [72, 86] on link "Data Centers" at bounding box center [72, 79] width 67 height 13
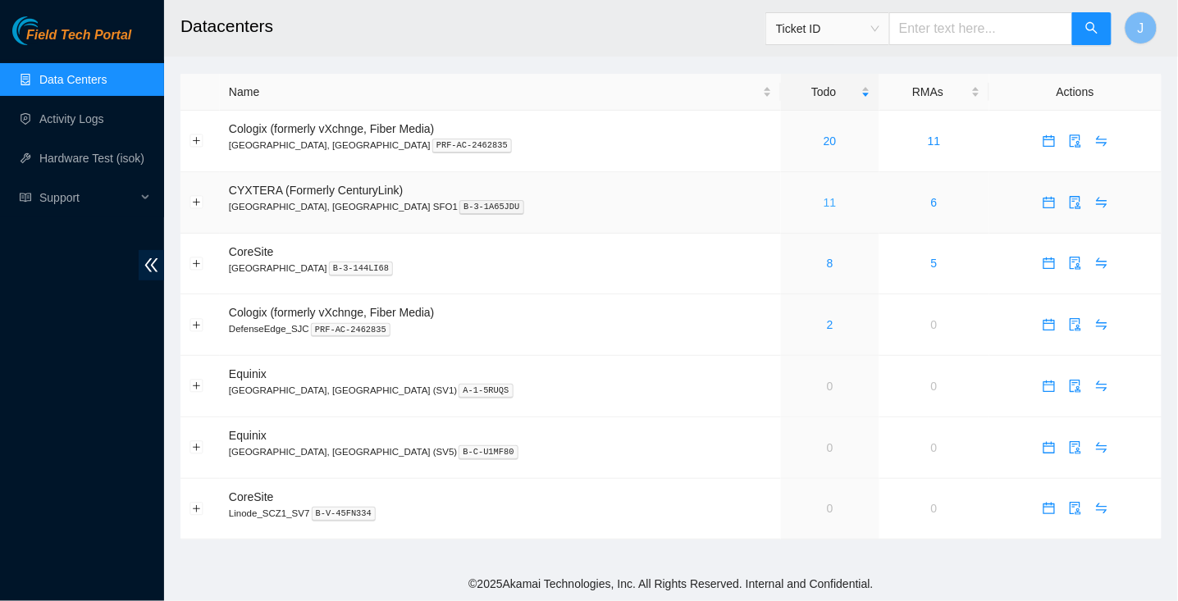
click at [824, 199] on link "11" at bounding box center [830, 202] width 13 height 13
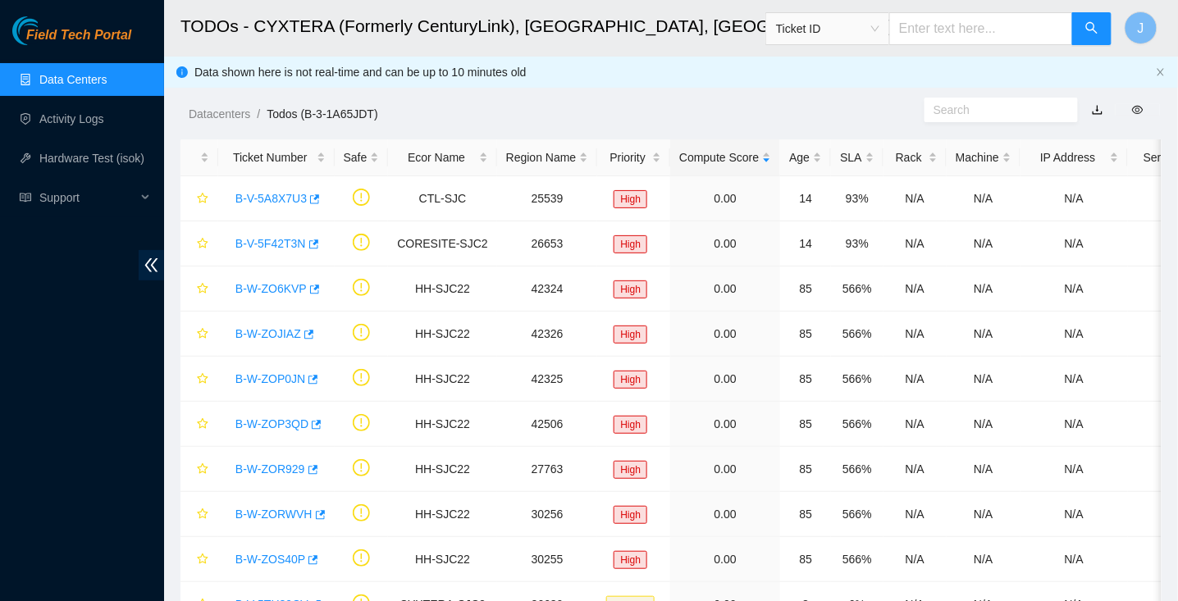
click at [757, 98] on div "Datacenters / Todos (B-3-1A65JDT) /" at bounding box center [544, 77] width 760 height 92
